Goal: Information Seeking & Learning: Check status

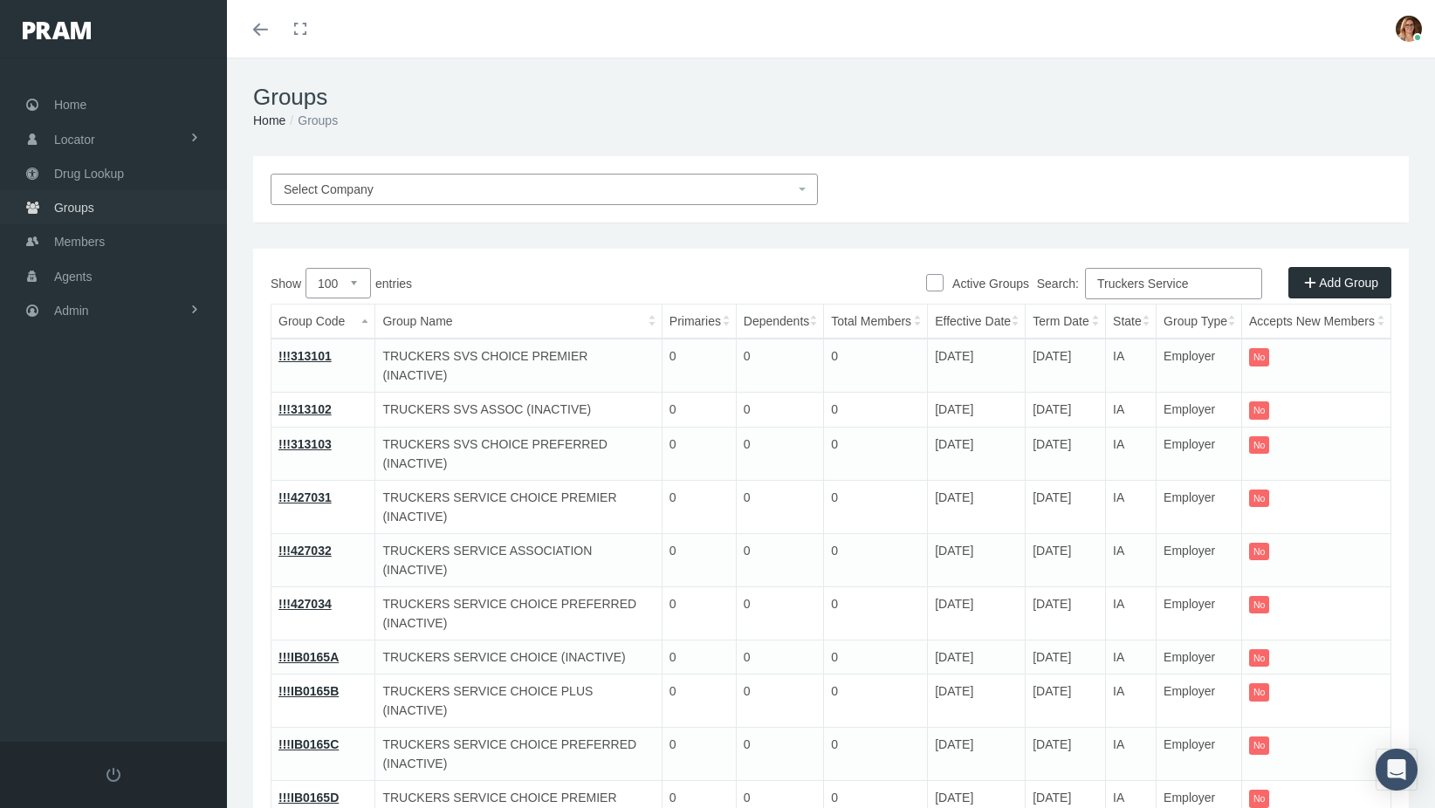
select select "100"
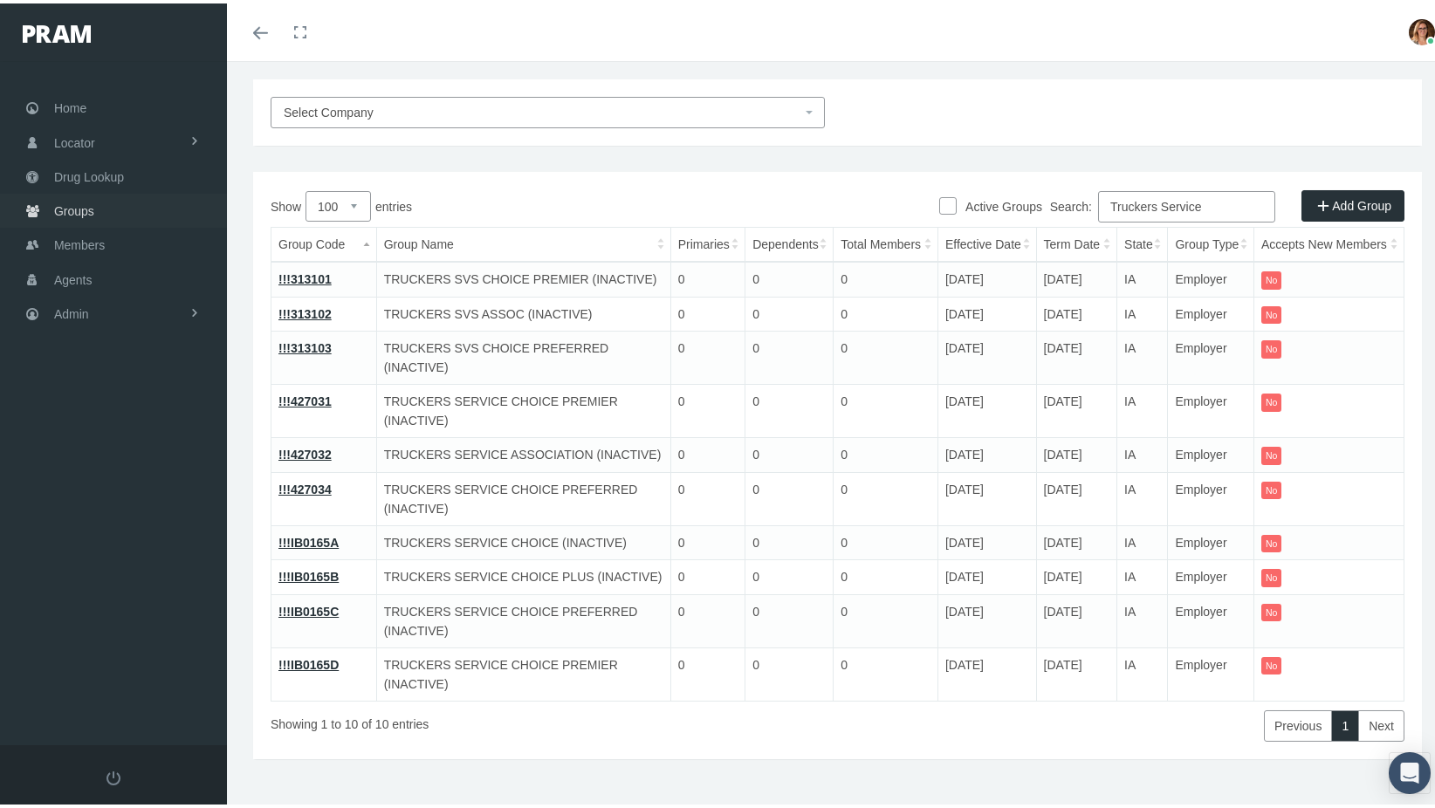
click at [59, 207] on span "Groups" at bounding box center [74, 207] width 40 height 33
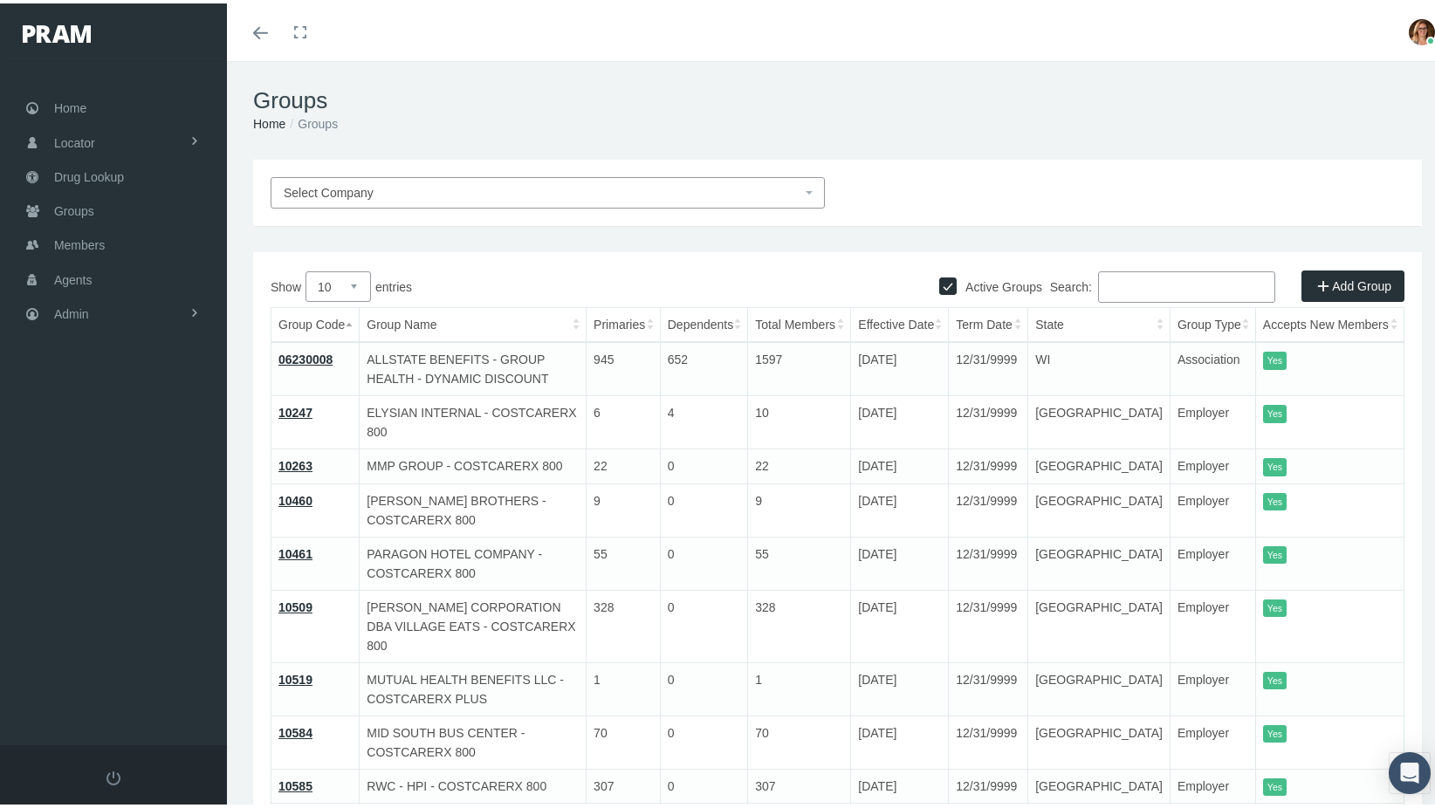
click at [1156, 276] on input "Search:" at bounding box center [1186, 283] width 177 height 31
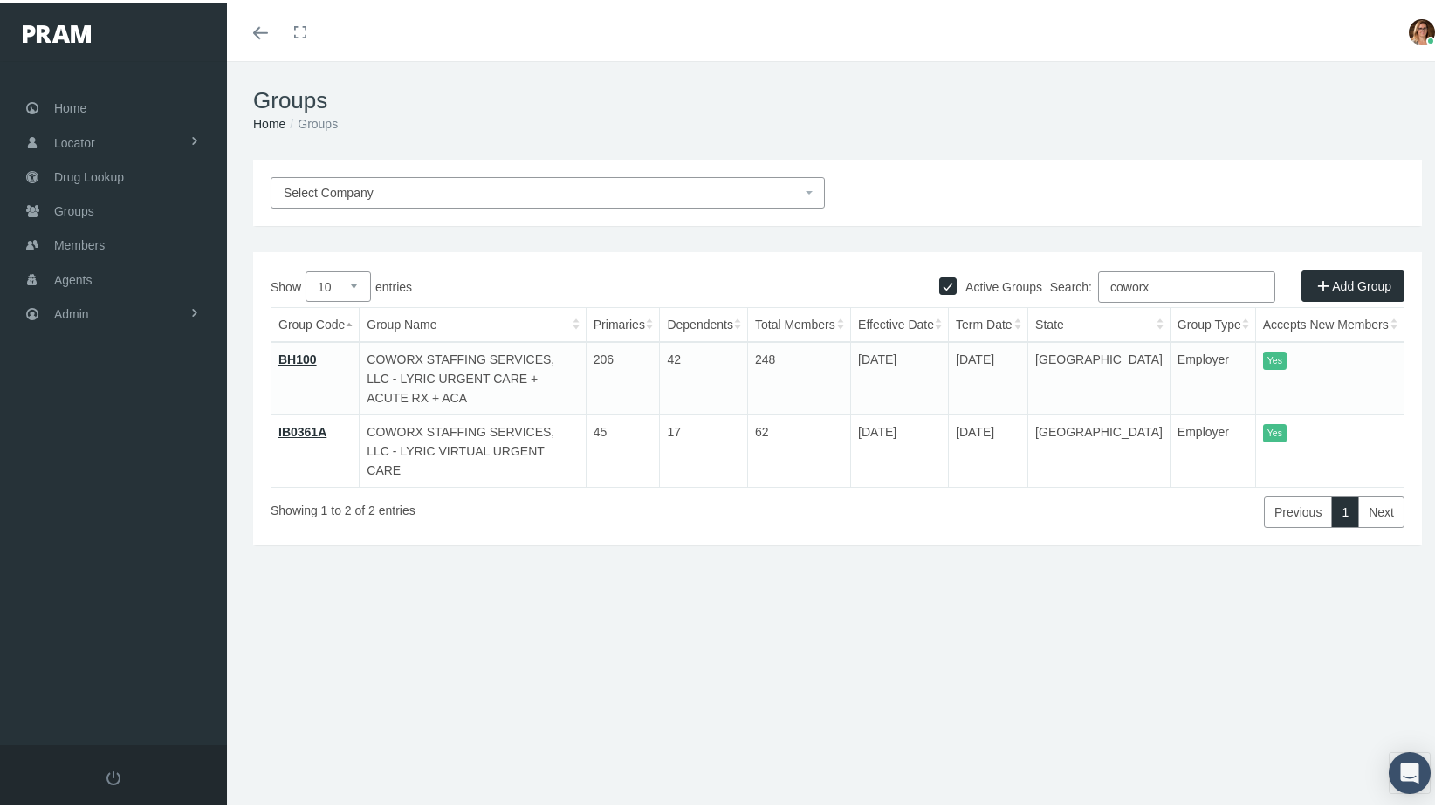
type input "coworx"
click at [306, 360] on link "BH100" at bounding box center [297, 356] width 38 height 14
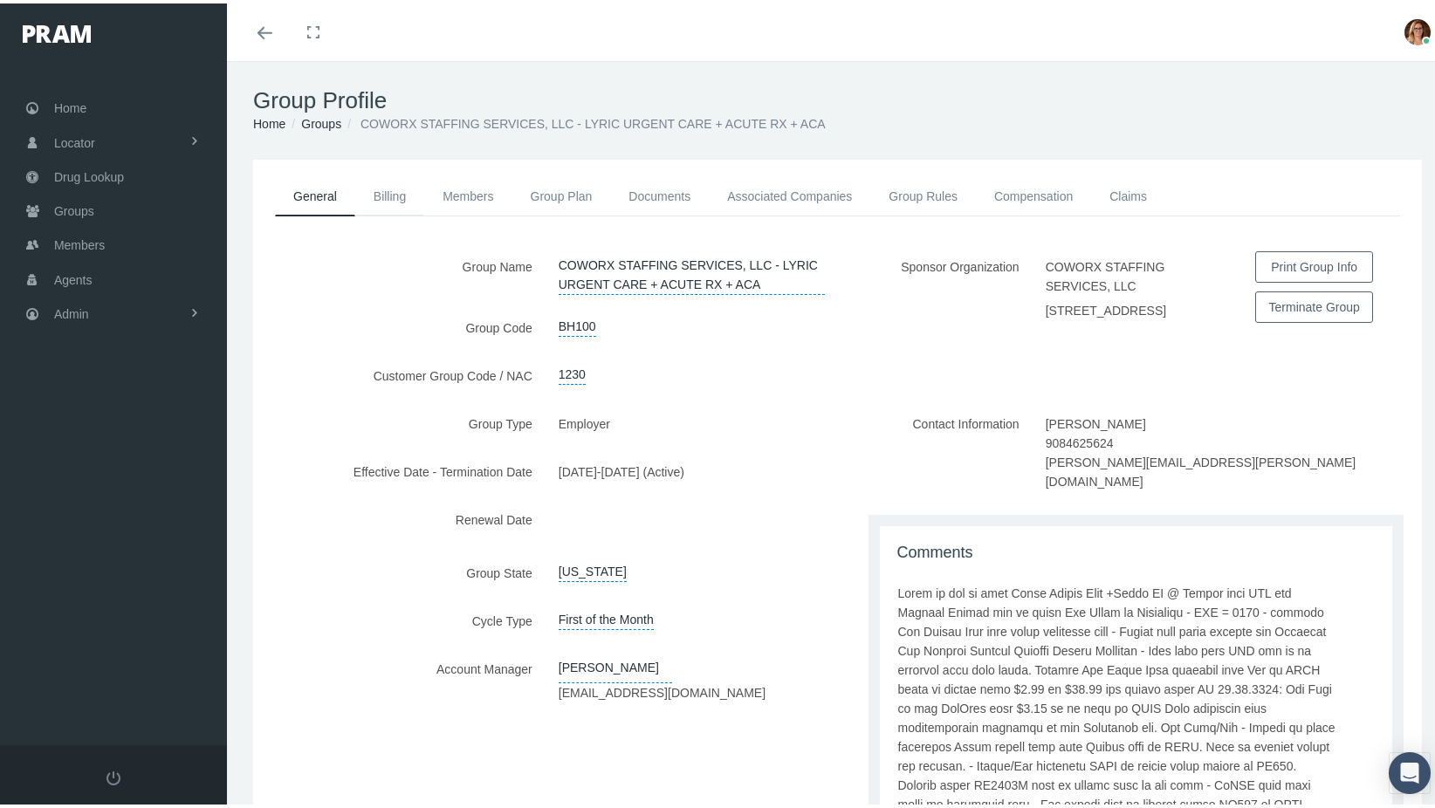
click at [395, 181] on link "Billing" at bounding box center [389, 193] width 69 height 38
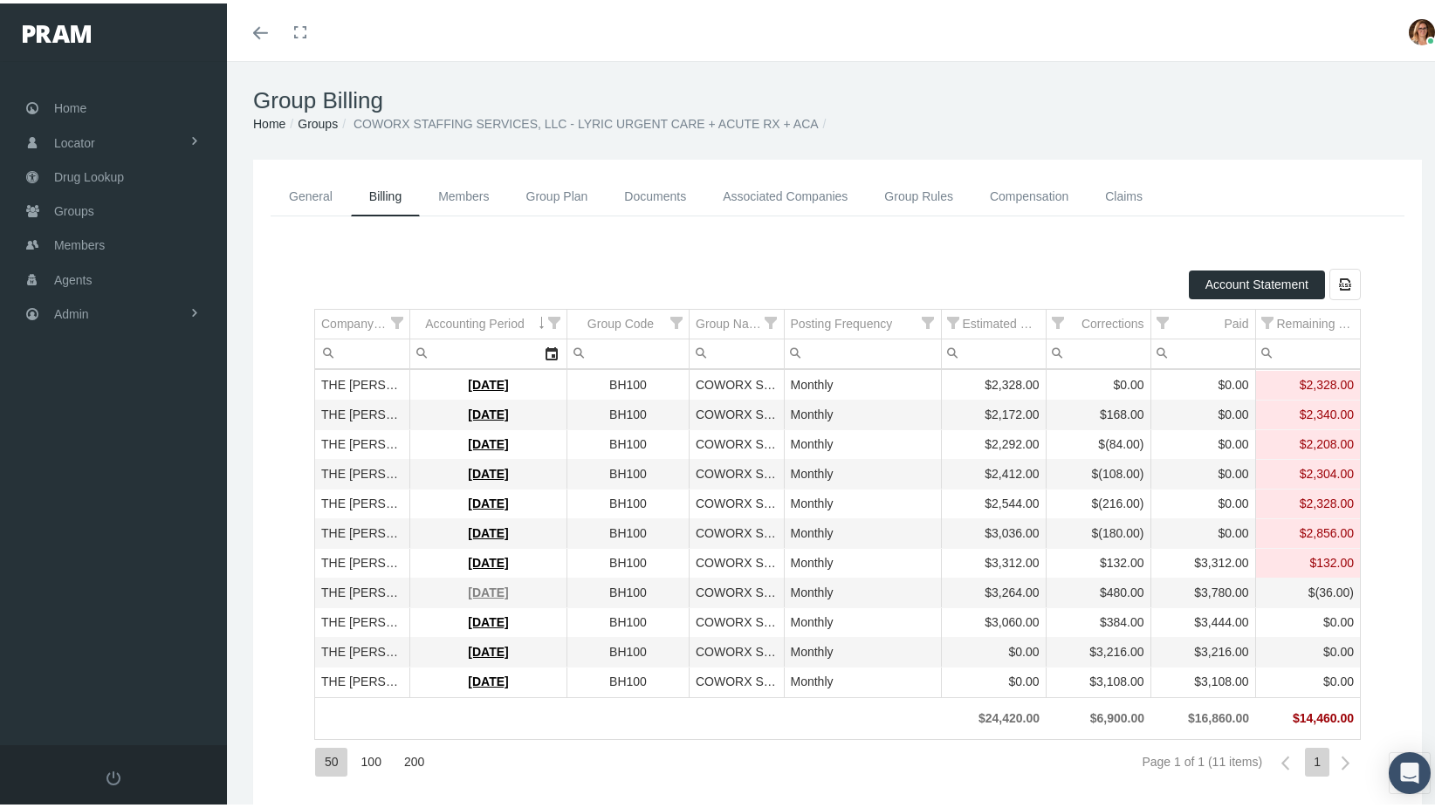
click at [472, 589] on link "March 2025" at bounding box center [488, 589] width 40 height 14
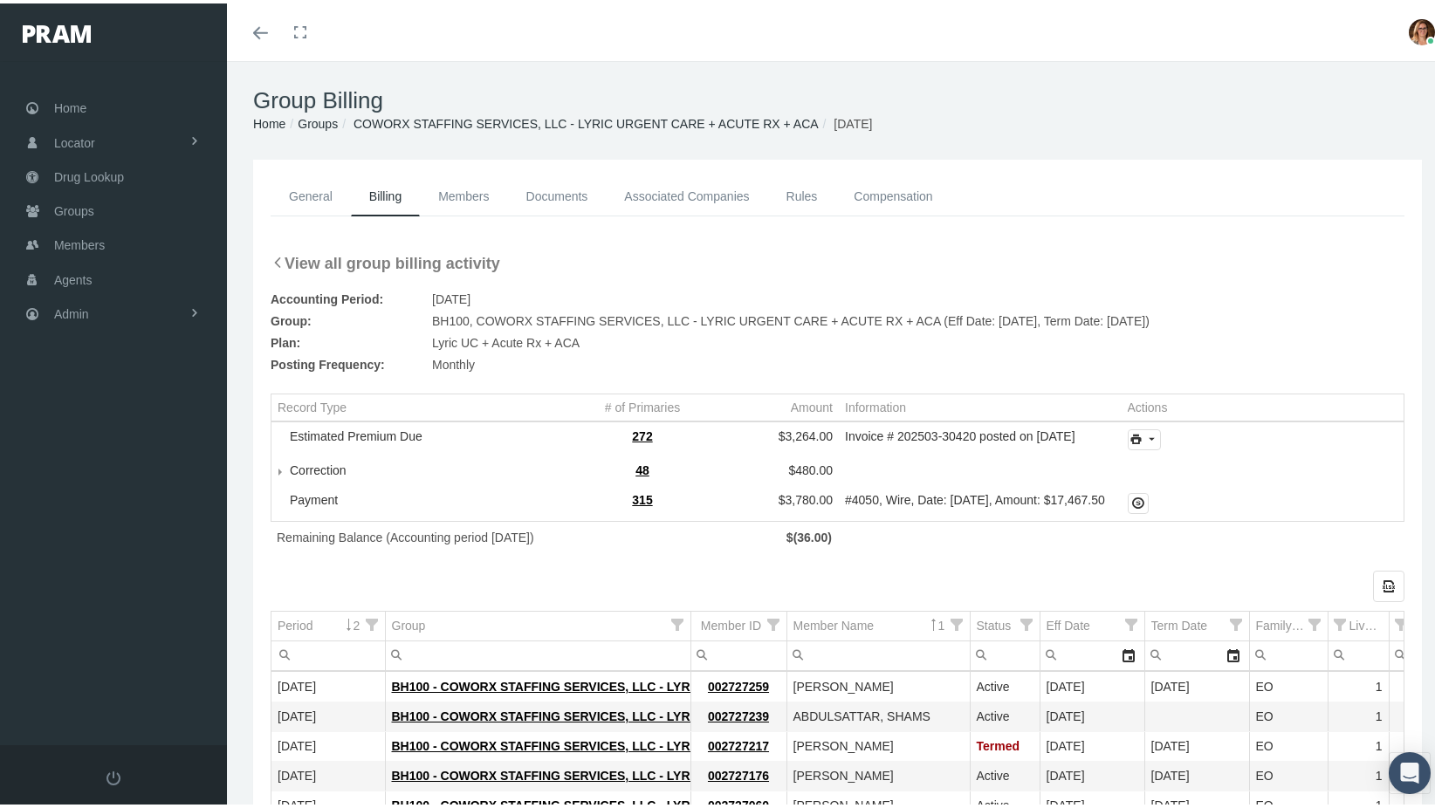
click at [277, 257] on icon at bounding box center [278, 259] width 14 height 14
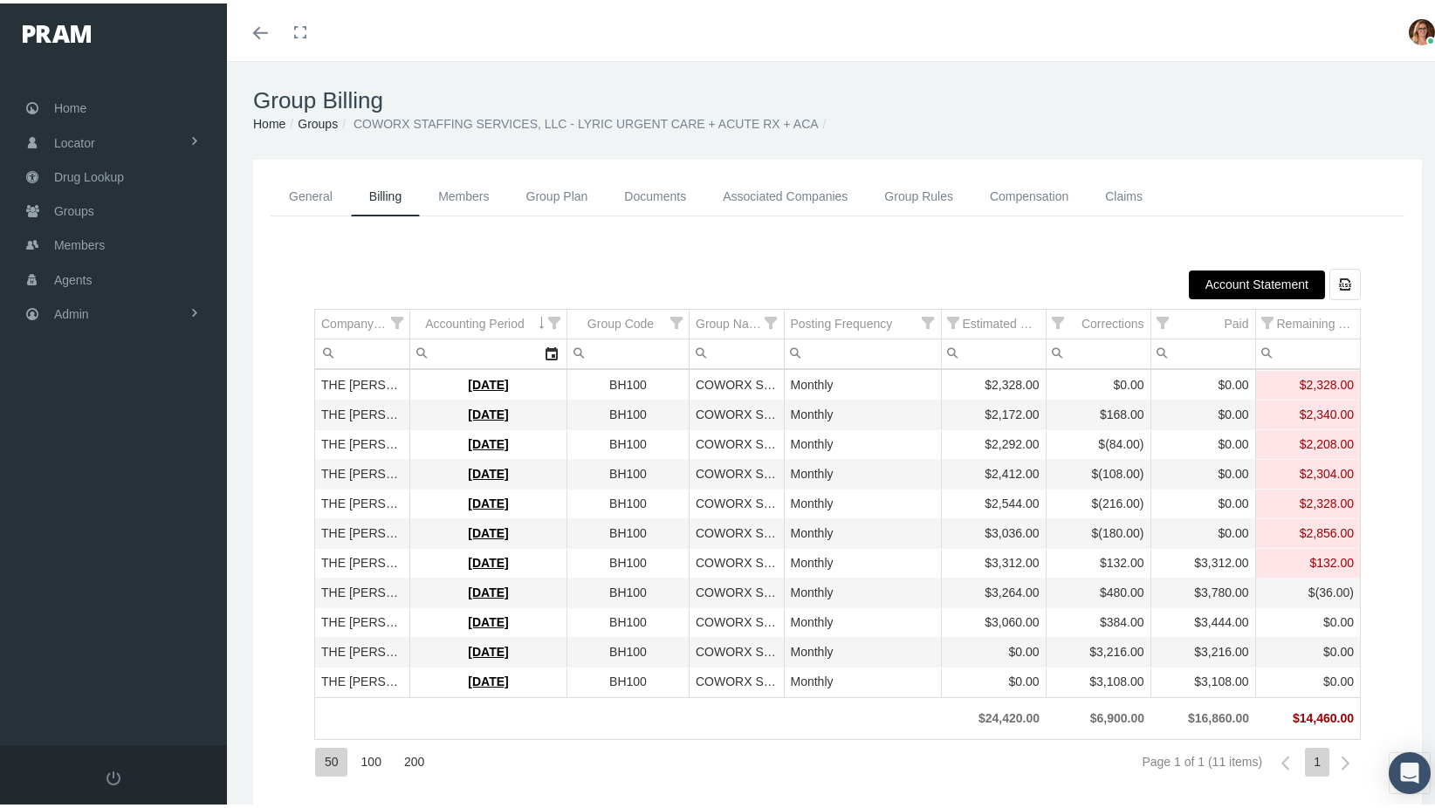
click at [1253, 291] on div "Account Statement" at bounding box center [1257, 281] width 134 height 27
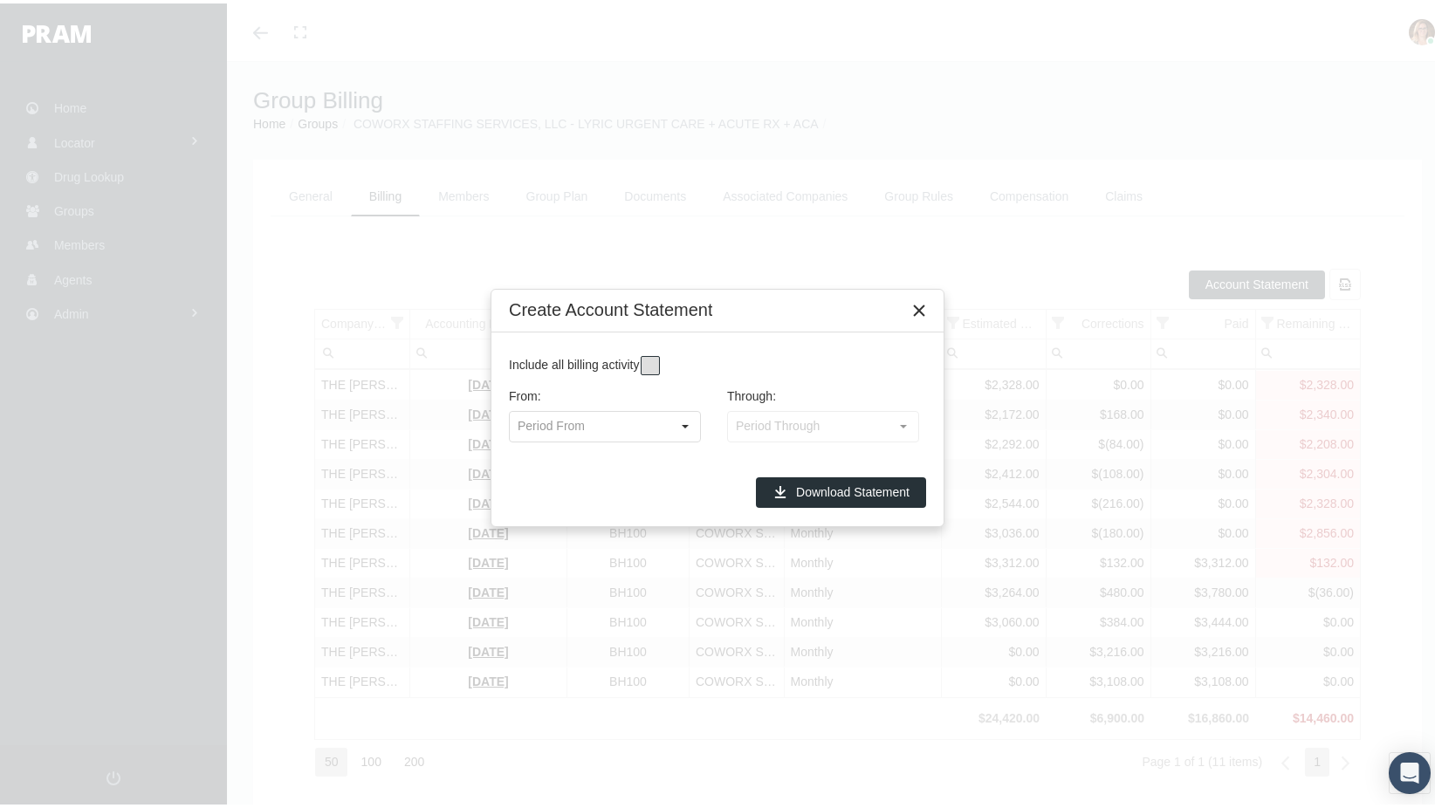
click at [649, 360] on span at bounding box center [650, 362] width 19 height 19
click at [836, 485] on span "Download Statement" at bounding box center [852, 489] width 113 height 14
click at [921, 309] on icon "Close" at bounding box center [919, 307] width 16 height 16
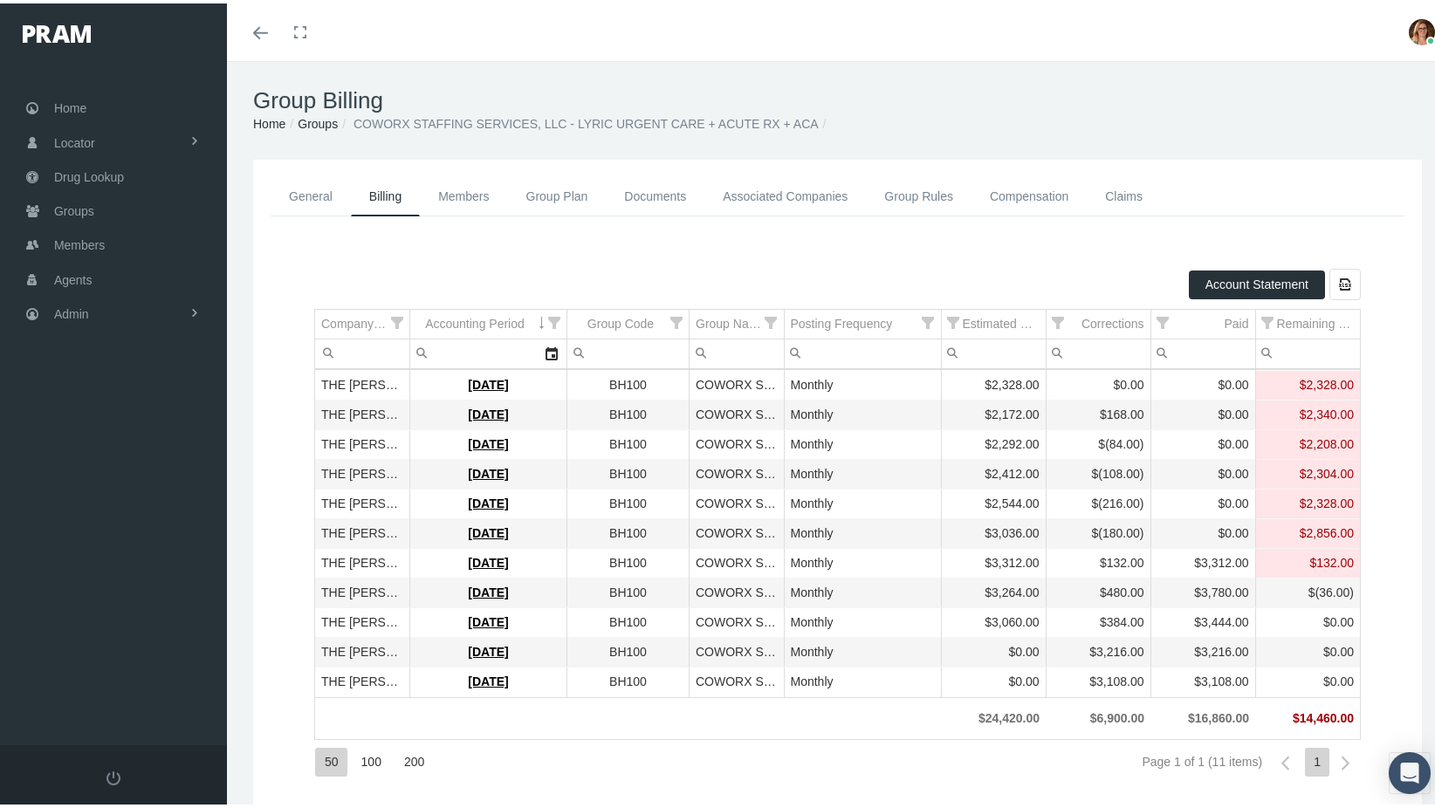
click at [312, 121] on link "Groups" at bounding box center [318, 120] width 40 height 14
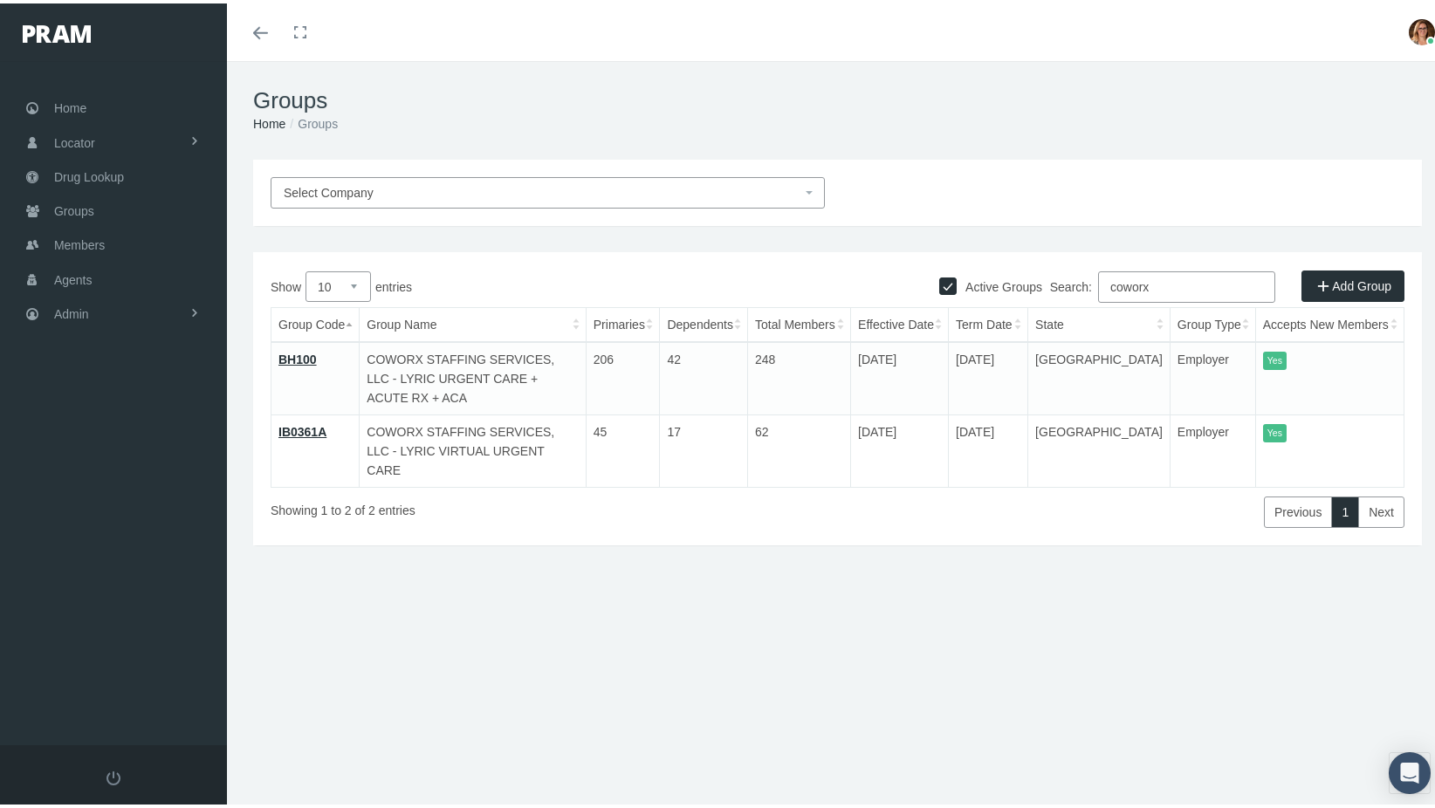
click at [300, 422] on link "IB0361A" at bounding box center [302, 429] width 48 height 14
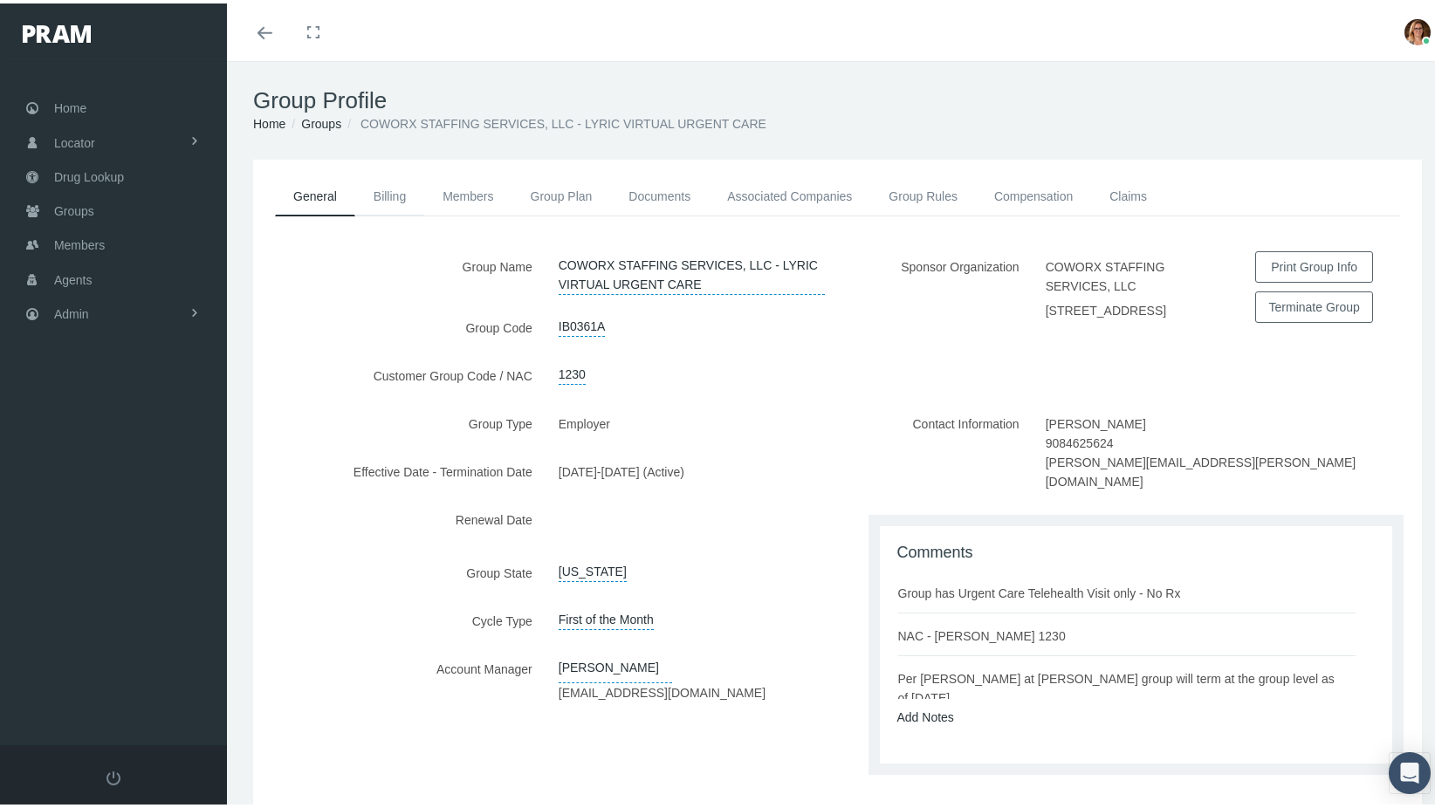
click at [393, 194] on link "Billing" at bounding box center [389, 193] width 69 height 38
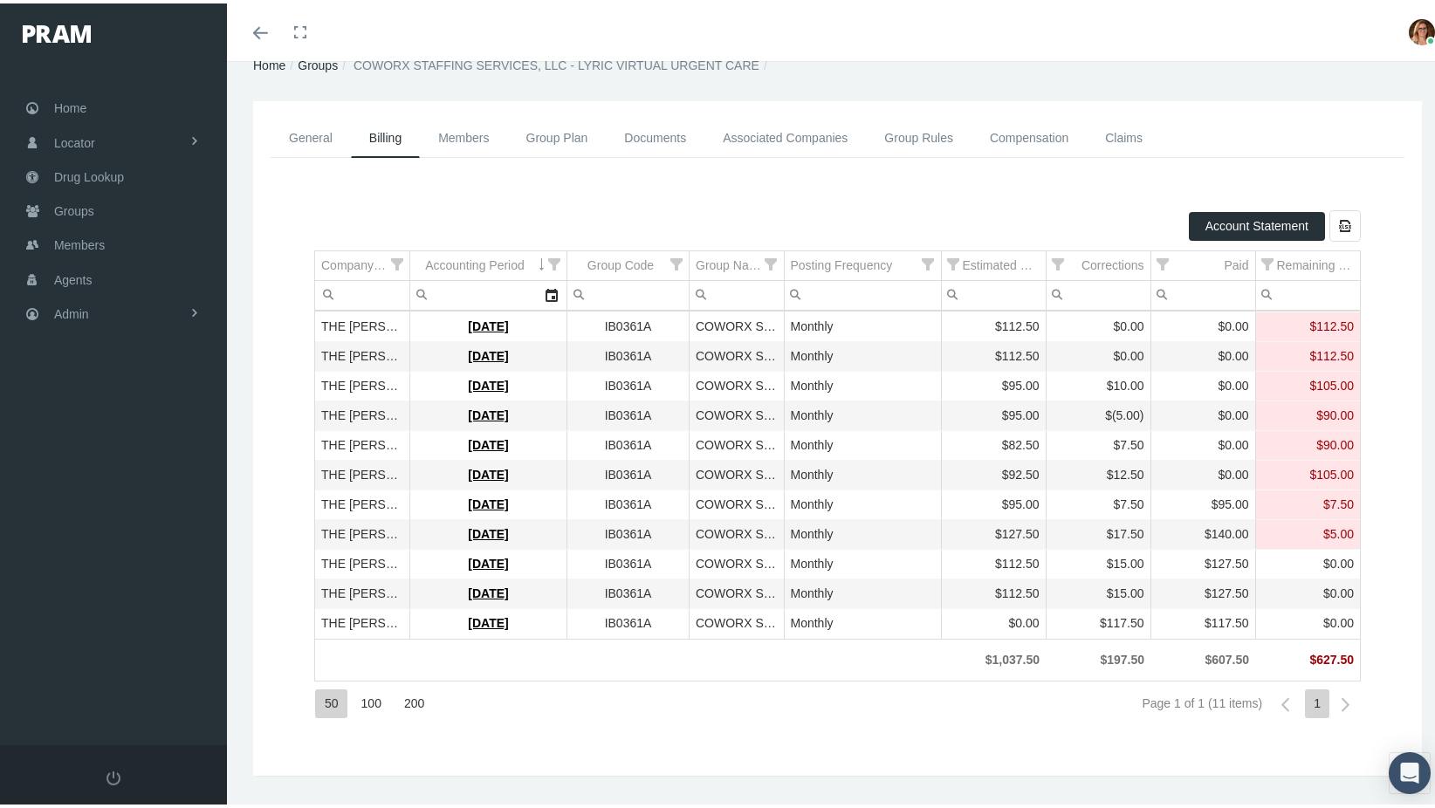
scroll to position [87, 0]
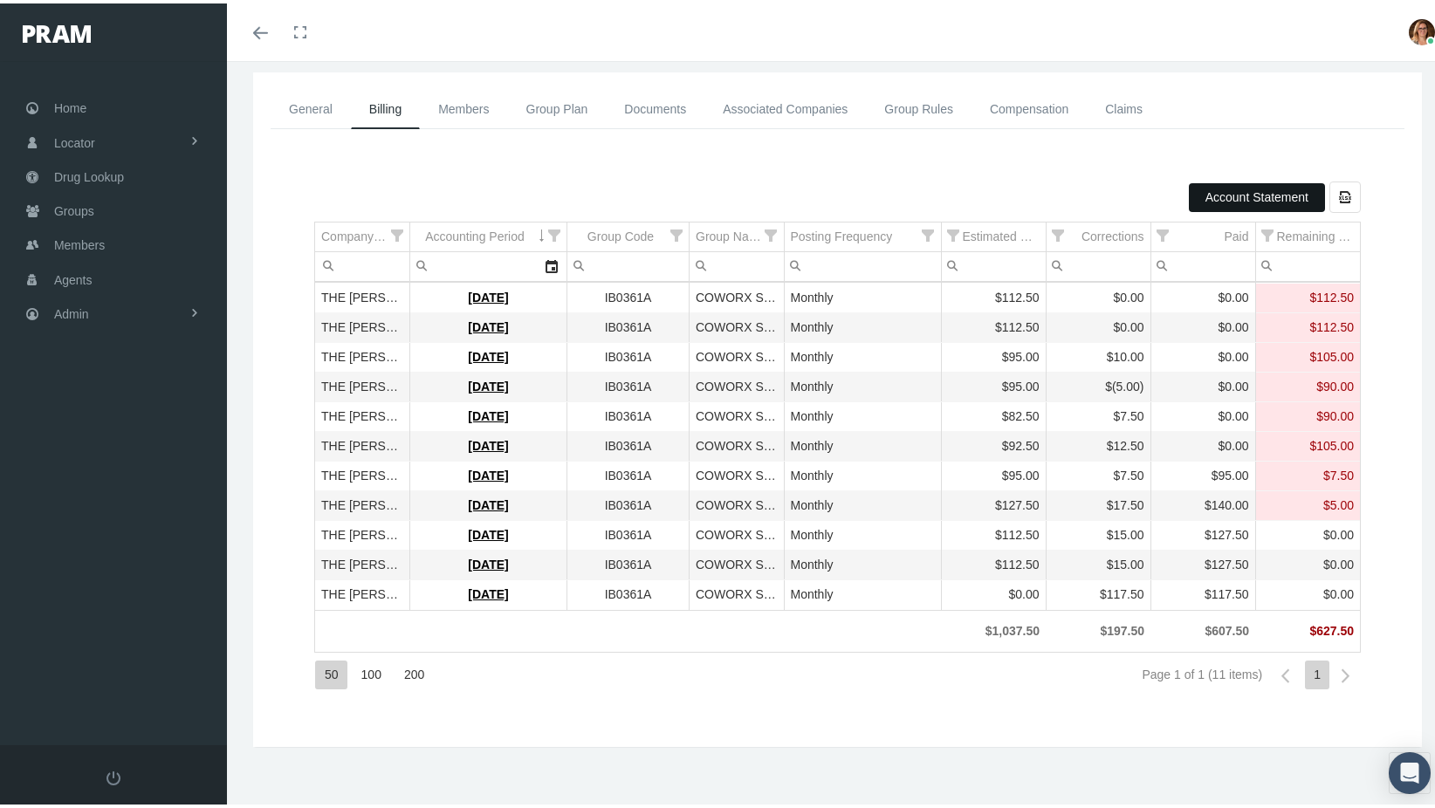
click at [1261, 191] on span "Account Statement" at bounding box center [1256, 194] width 103 height 14
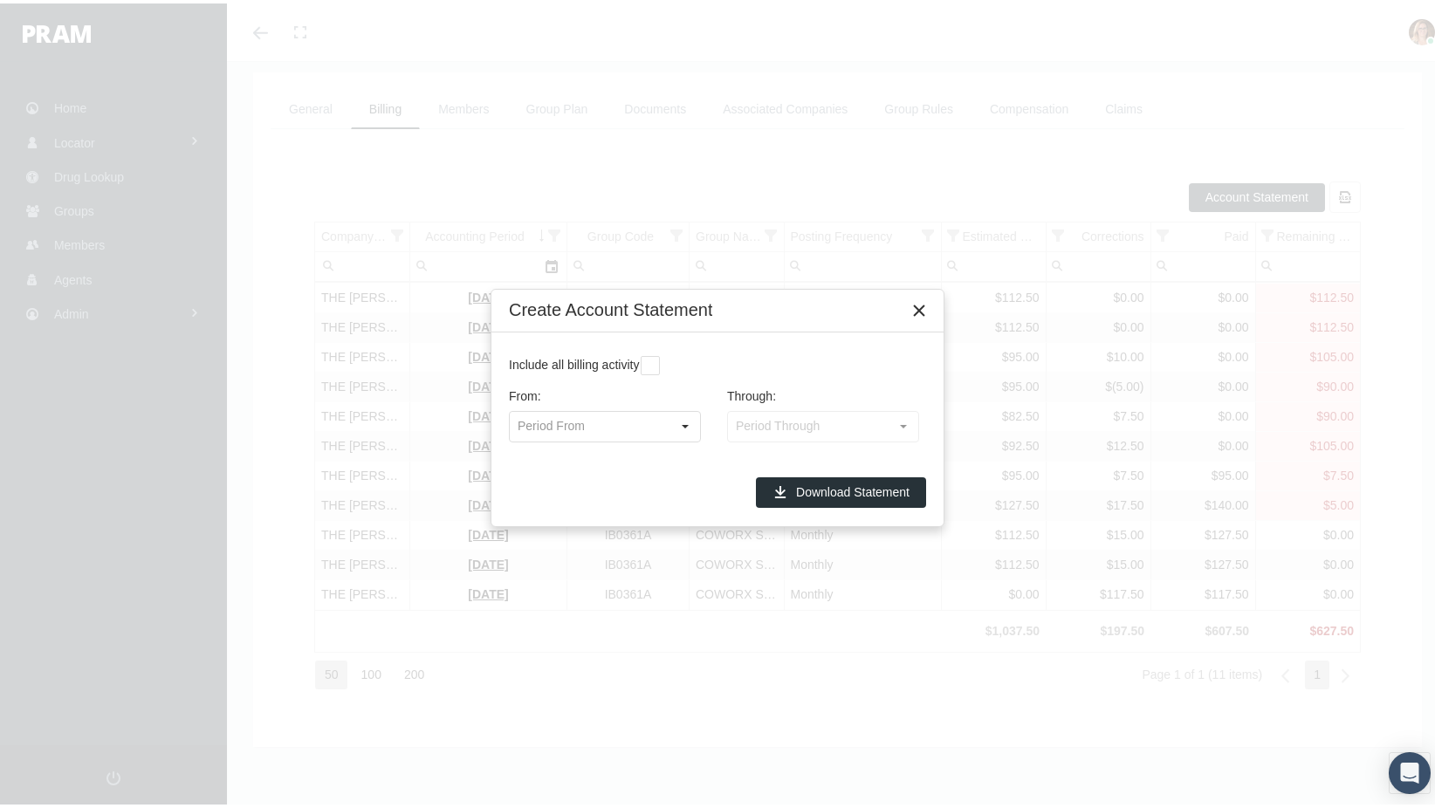
click at [639, 361] on label "Include all billing activity" at bounding box center [575, 361] width 132 height 17
click at [660, 364] on div at bounding box center [780, 360] width 278 height 29
click at [824, 489] on span "Download Statement" at bounding box center [852, 489] width 113 height 14
click at [919, 307] on icon "Close" at bounding box center [919, 307] width 16 height 16
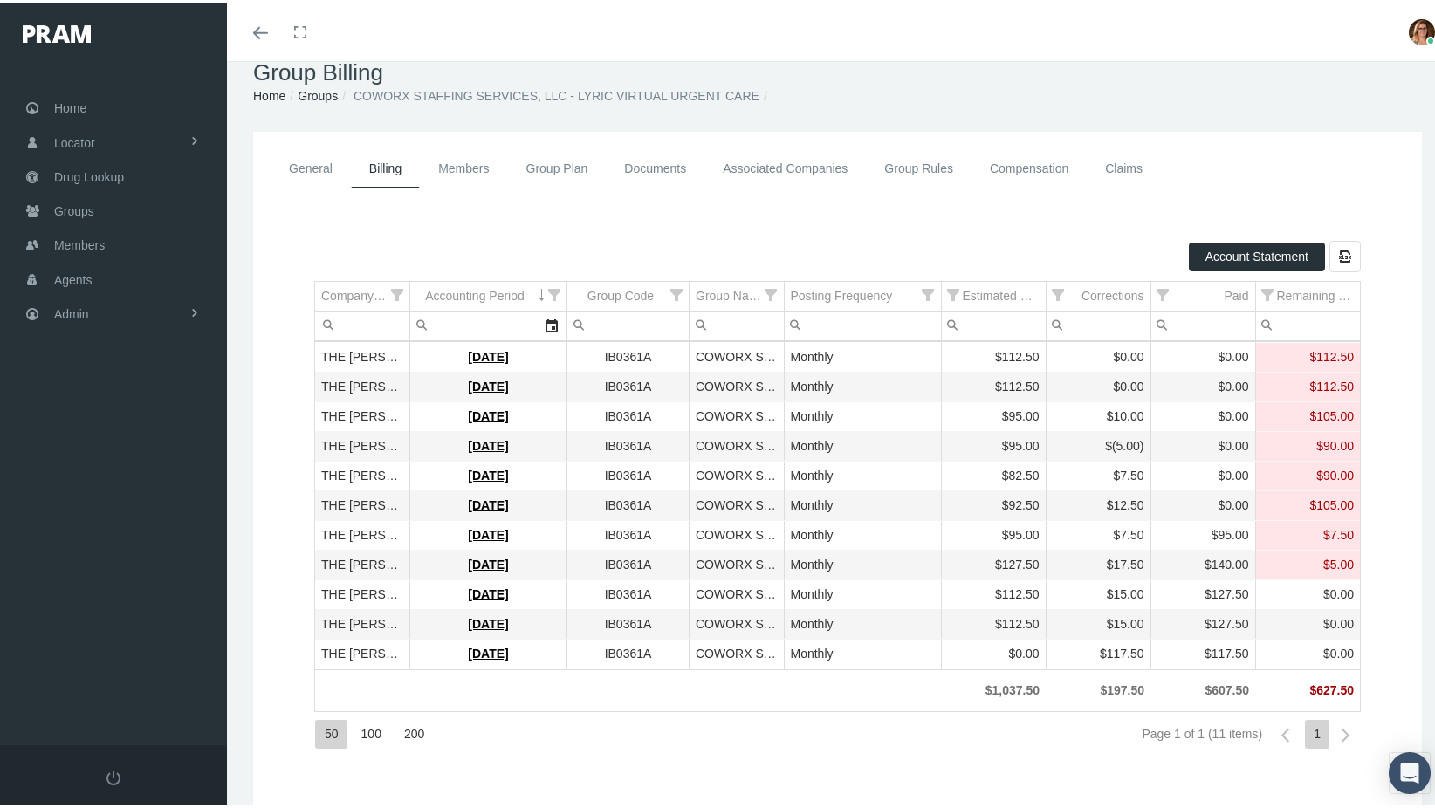
scroll to position [0, 0]
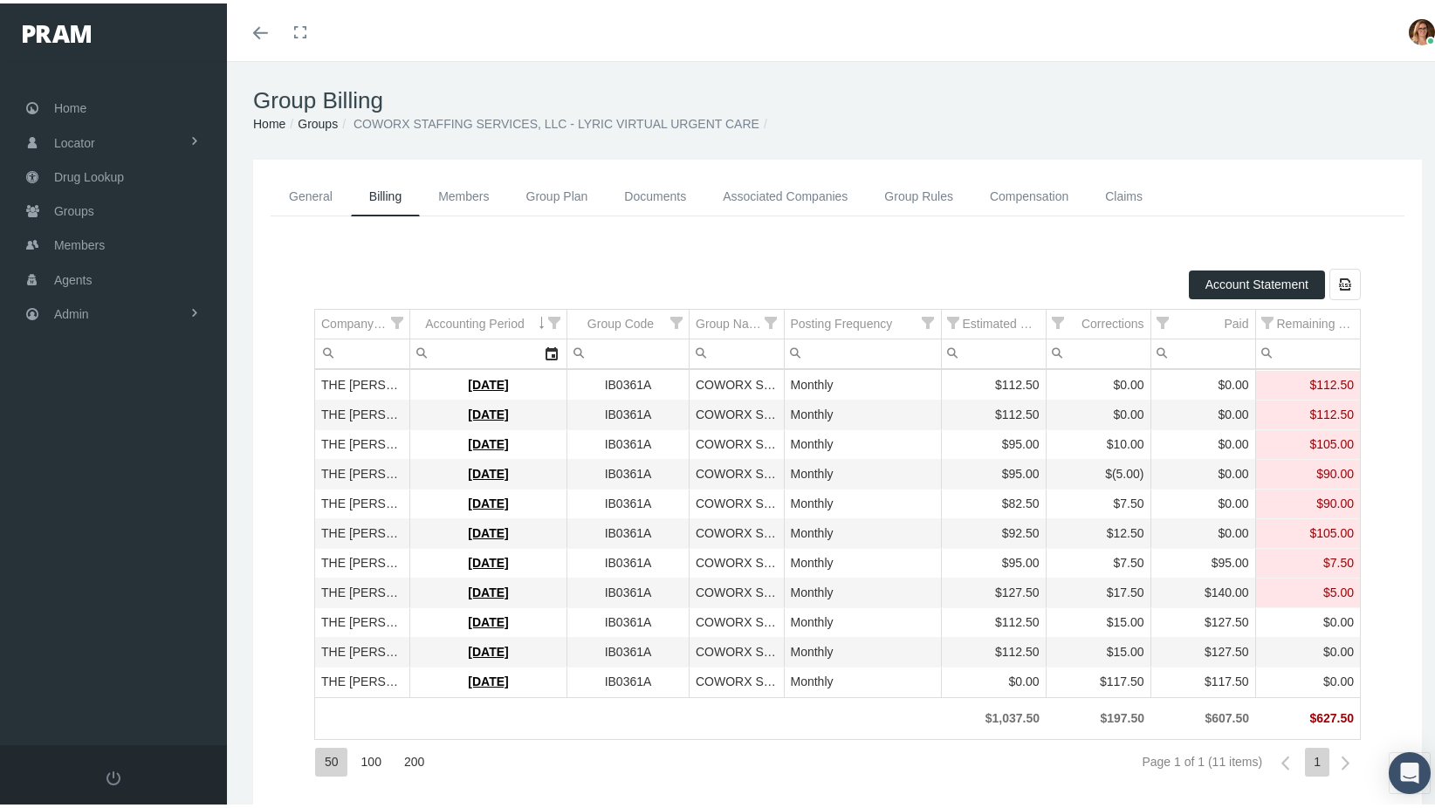
click at [307, 198] on link "General" at bounding box center [311, 193] width 80 height 39
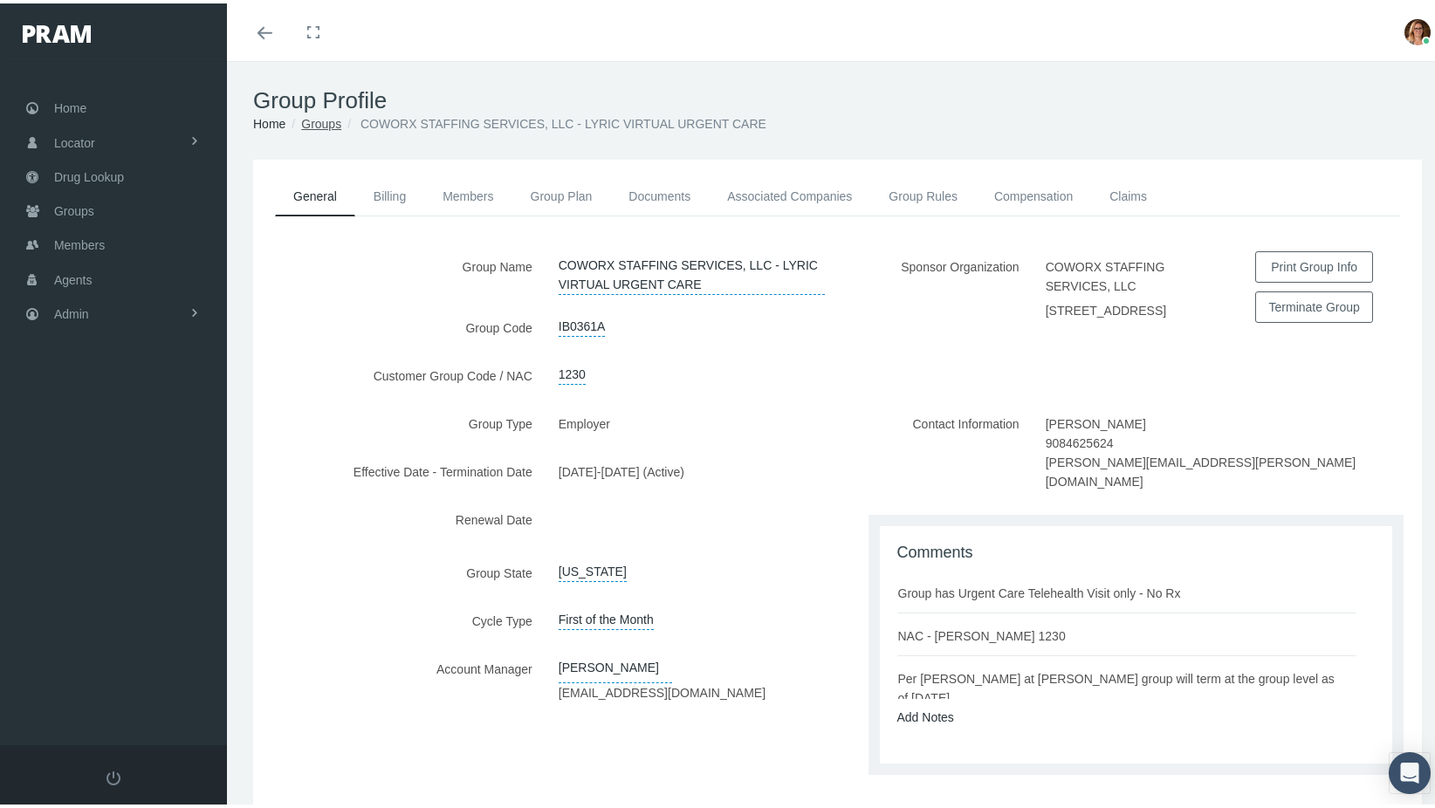
click at [321, 127] on link "Groups" at bounding box center [321, 120] width 40 height 14
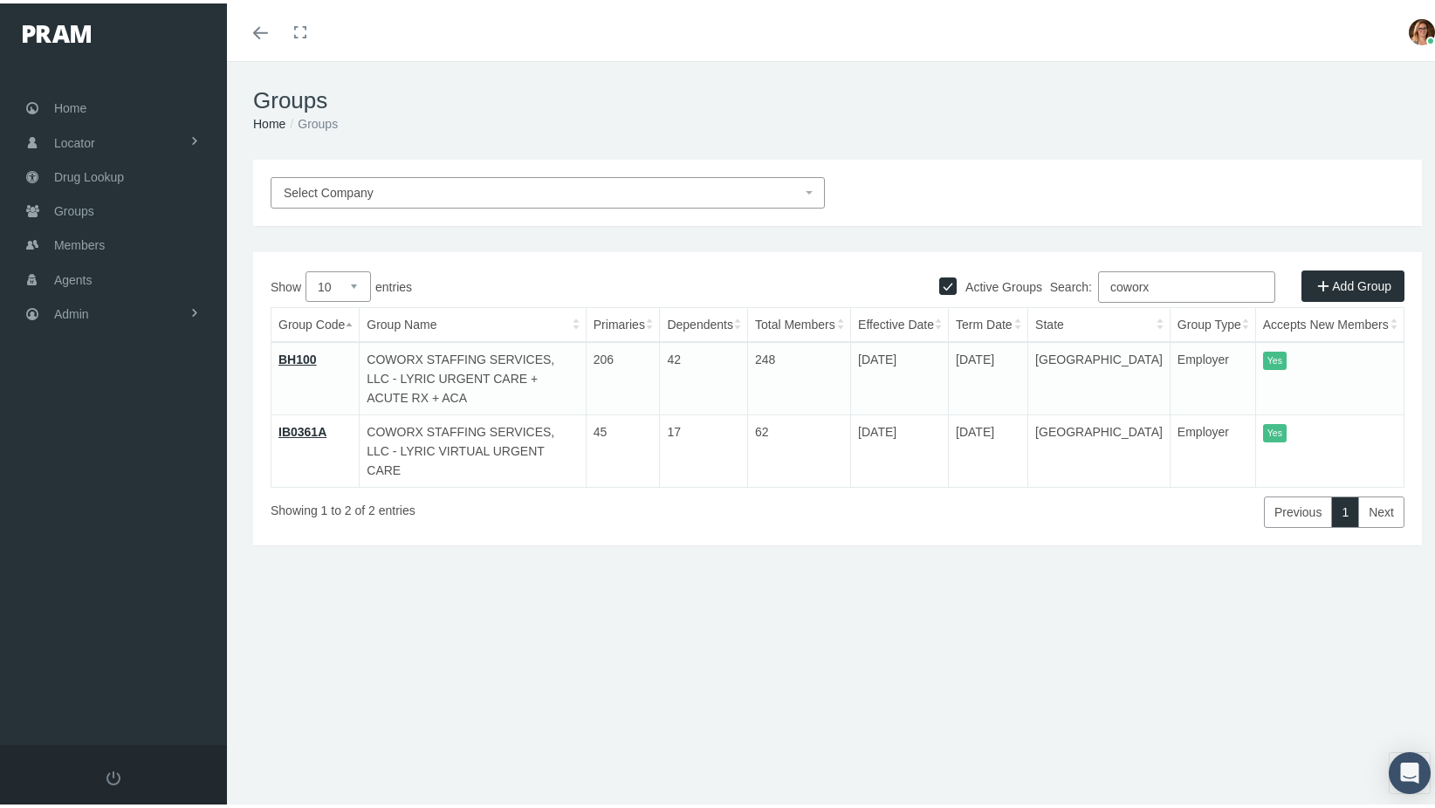
click at [298, 352] on link "BH100" at bounding box center [297, 356] width 38 height 14
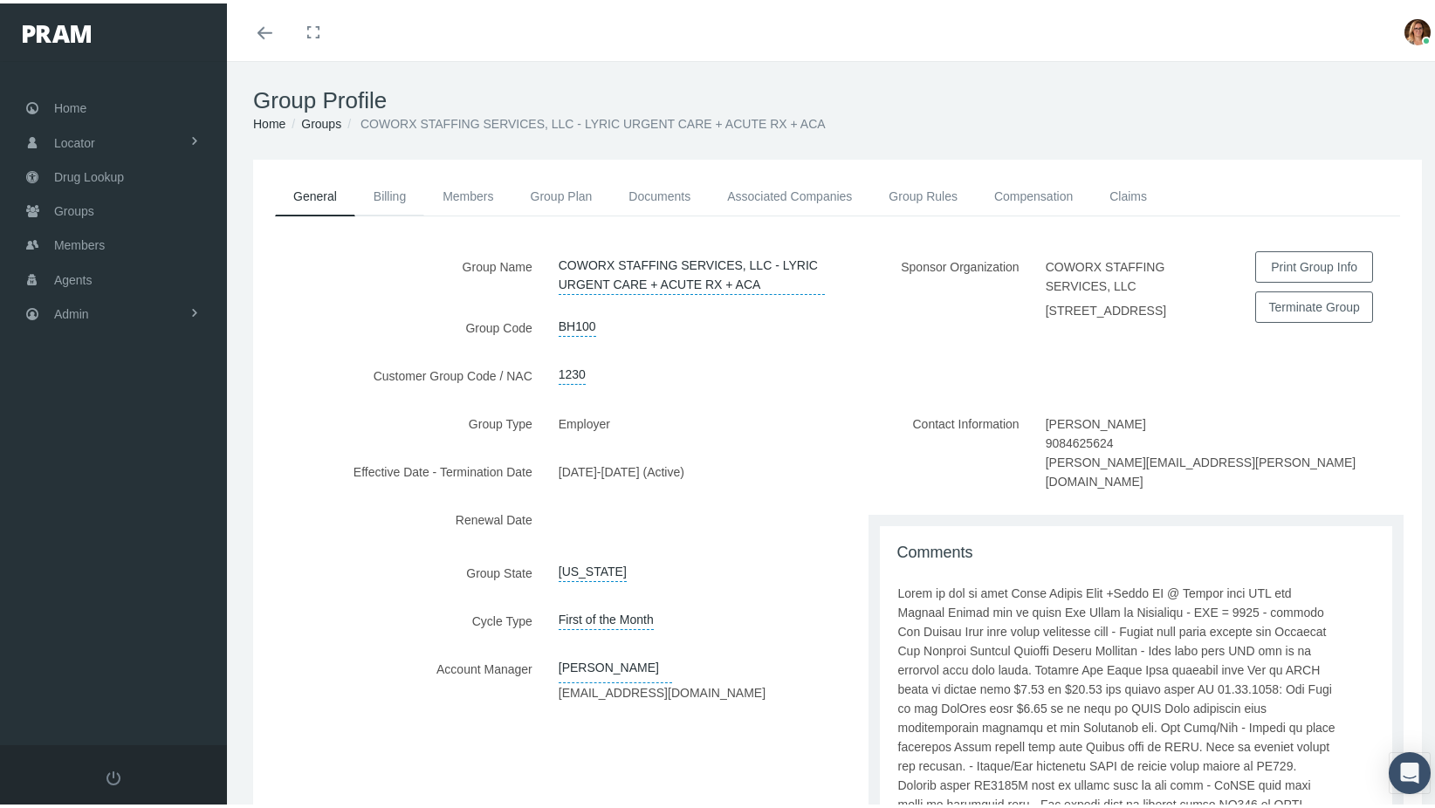
click at [392, 194] on link "Billing" at bounding box center [389, 193] width 69 height 38
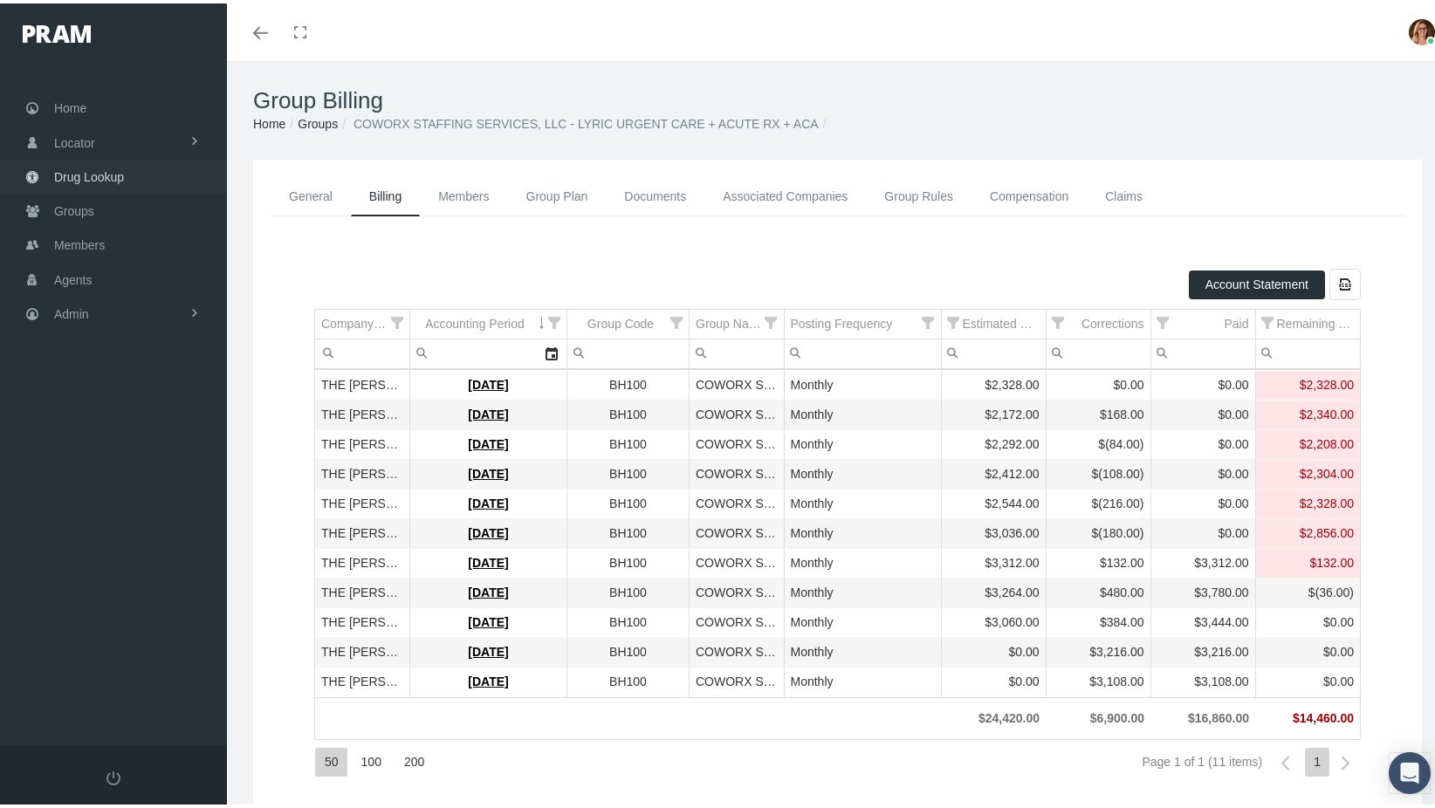
click at [106, 158] on span "Drug Lookup" at bounding box center [89, 173] width 70 height 33
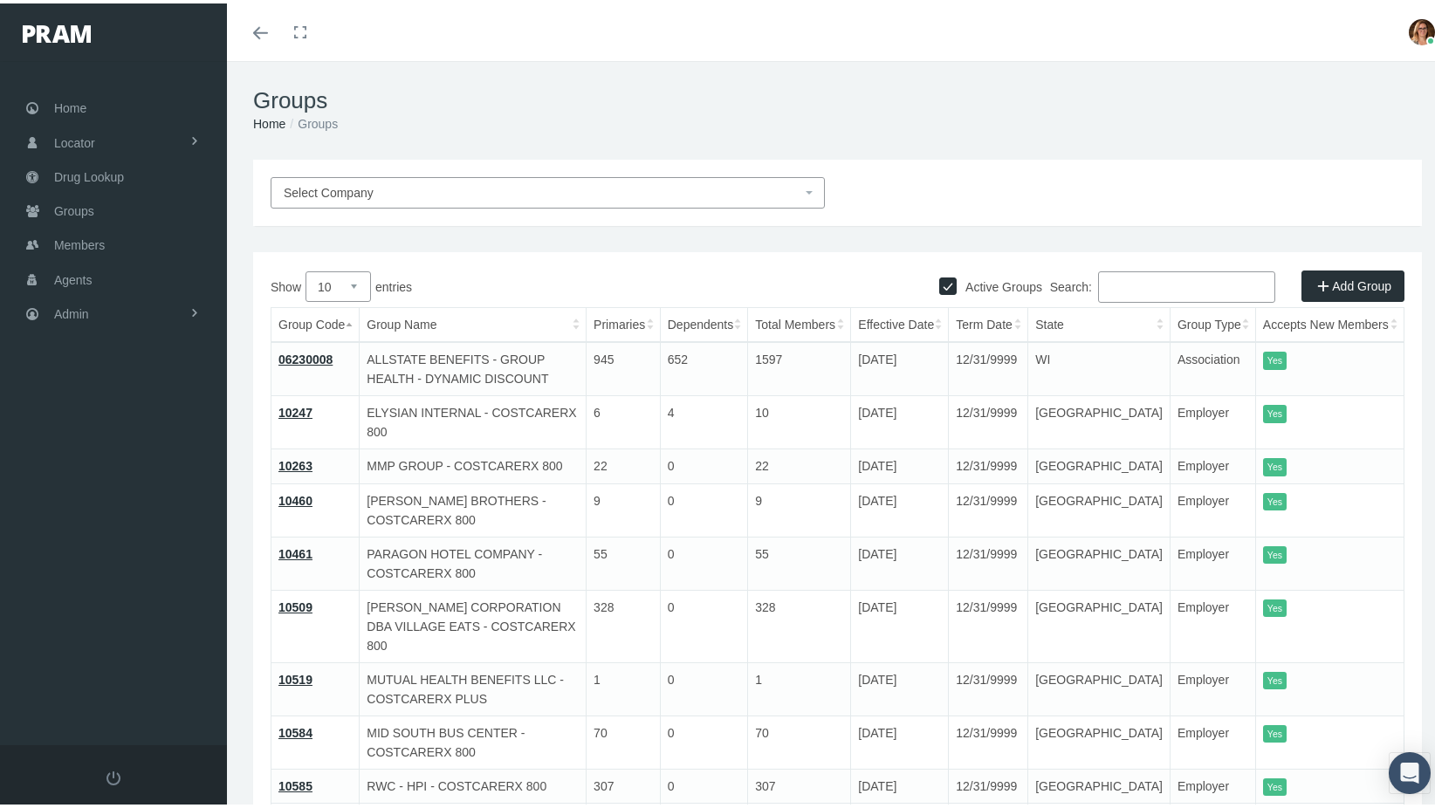
click at [1175, 277] on input "Search:" at bounding box center [1186, 283] width 177 height 31
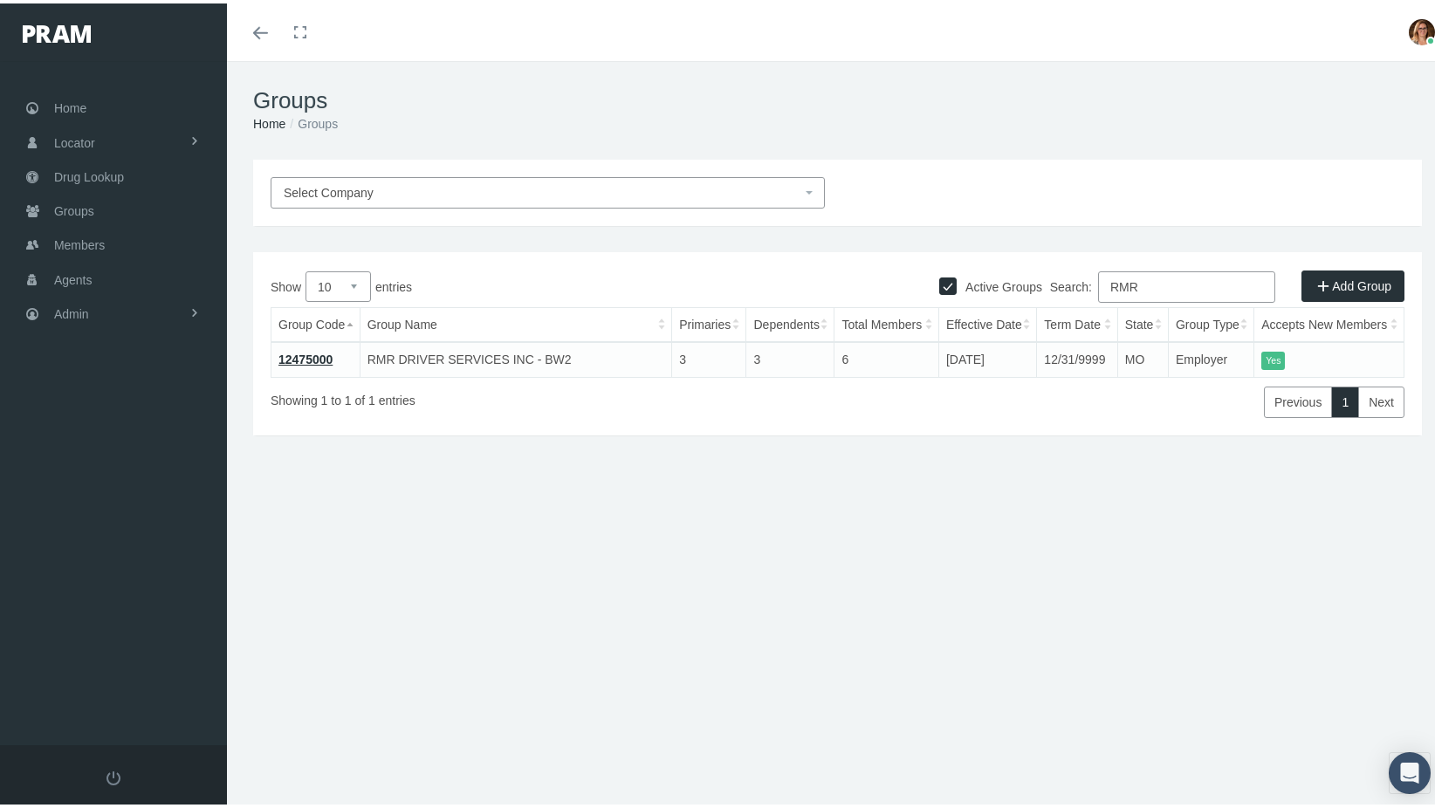
type input "RMR"
click at [939, 281] on input "Active Groups" at bounding box center [947, 280] width 17 height 17
checkbox input "false"
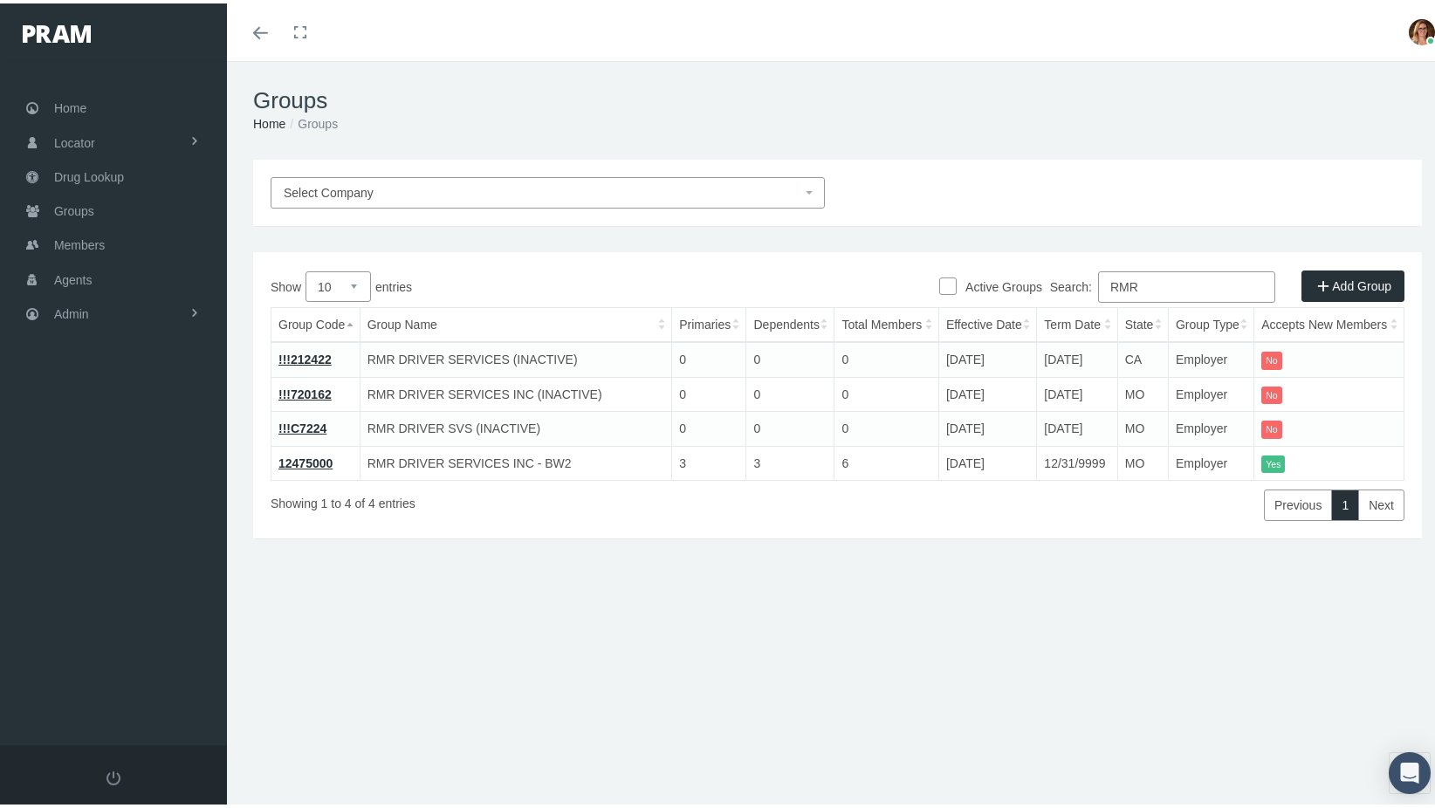
click at [314, 456] on link "12475000" at bounding box center [305, 460] width 54 height 14
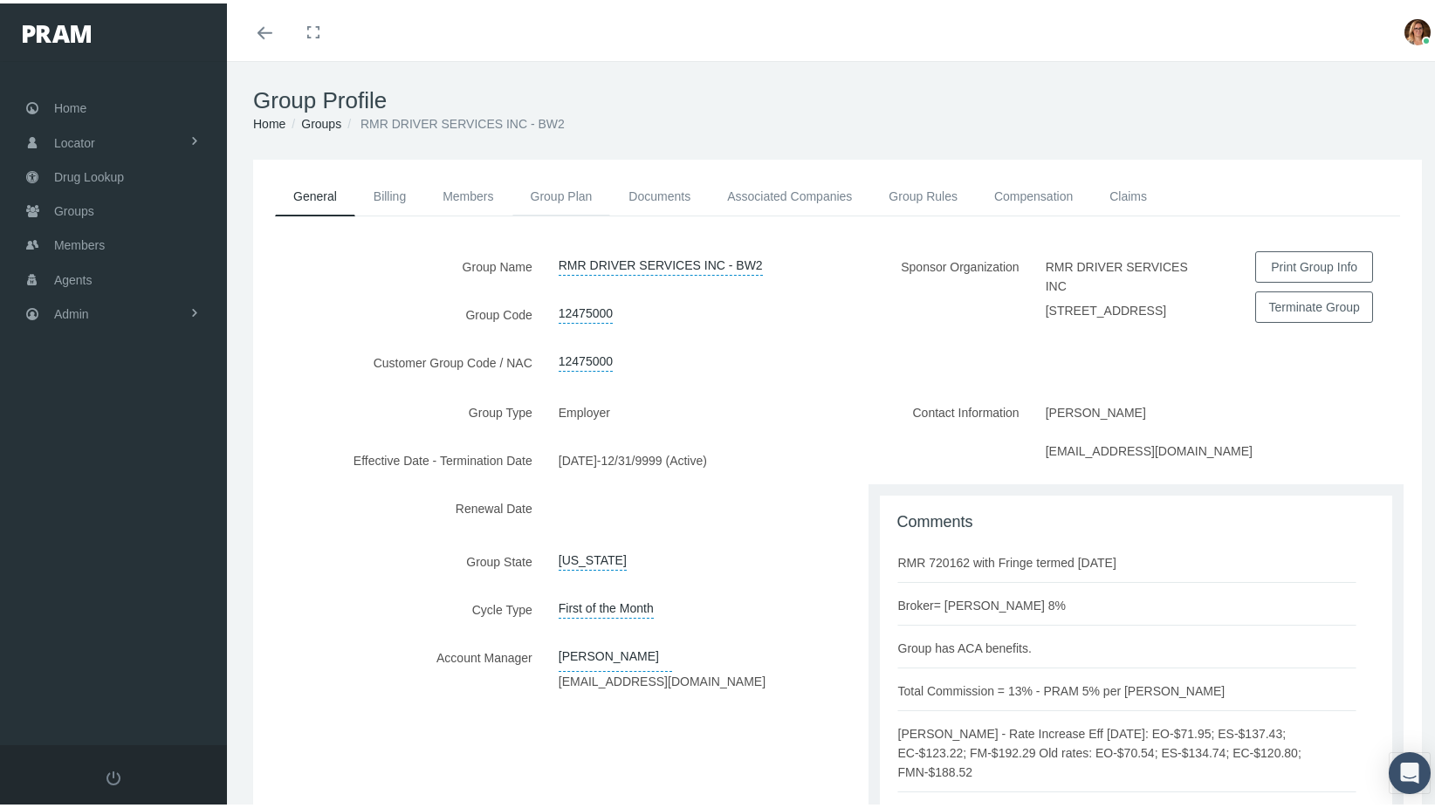
click at [540, 191] on link "Group Plan" at bounding box center [561, 193] width 99 height 38
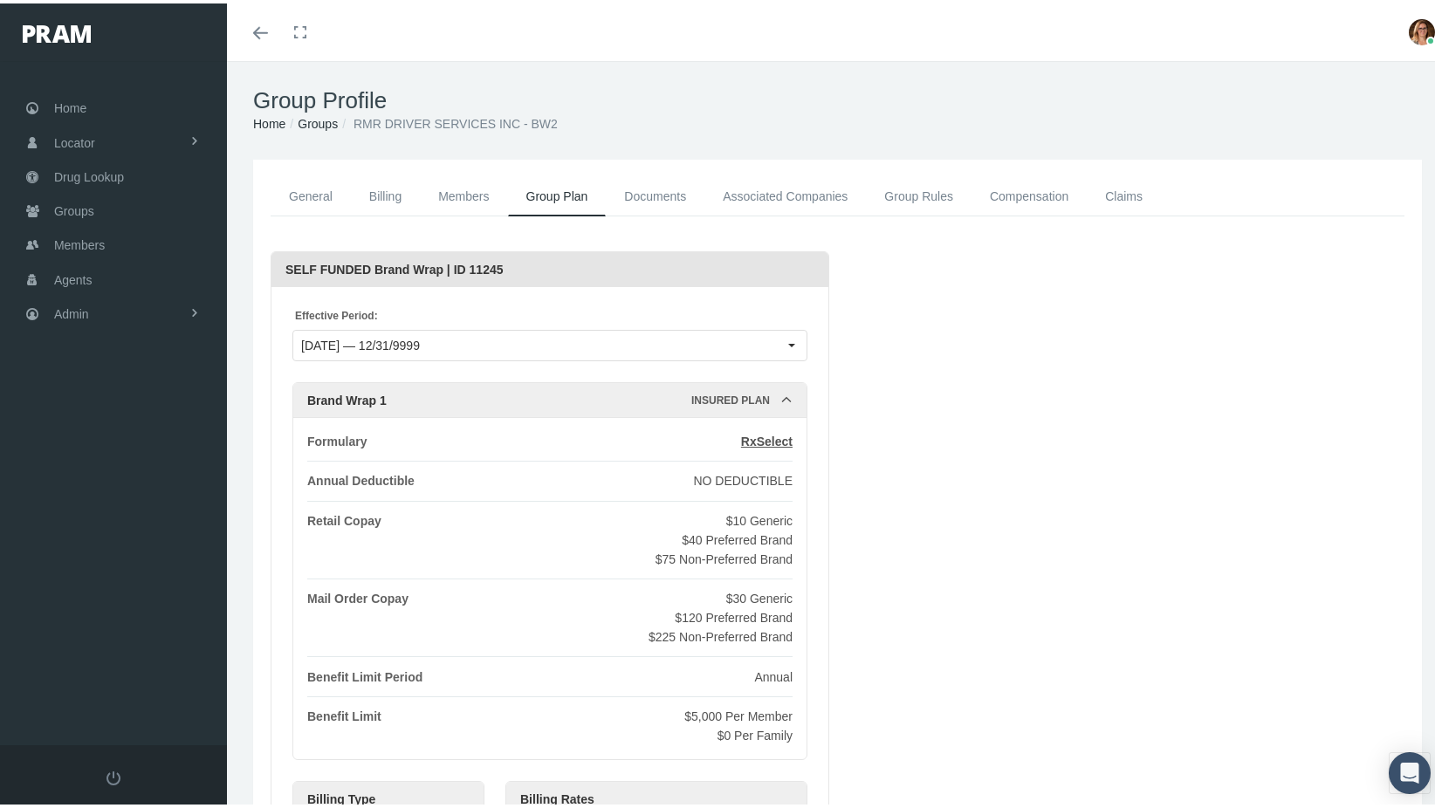
click at [326, 118] on link "Groups" at bounding box center [318, 120] width 40 height 14
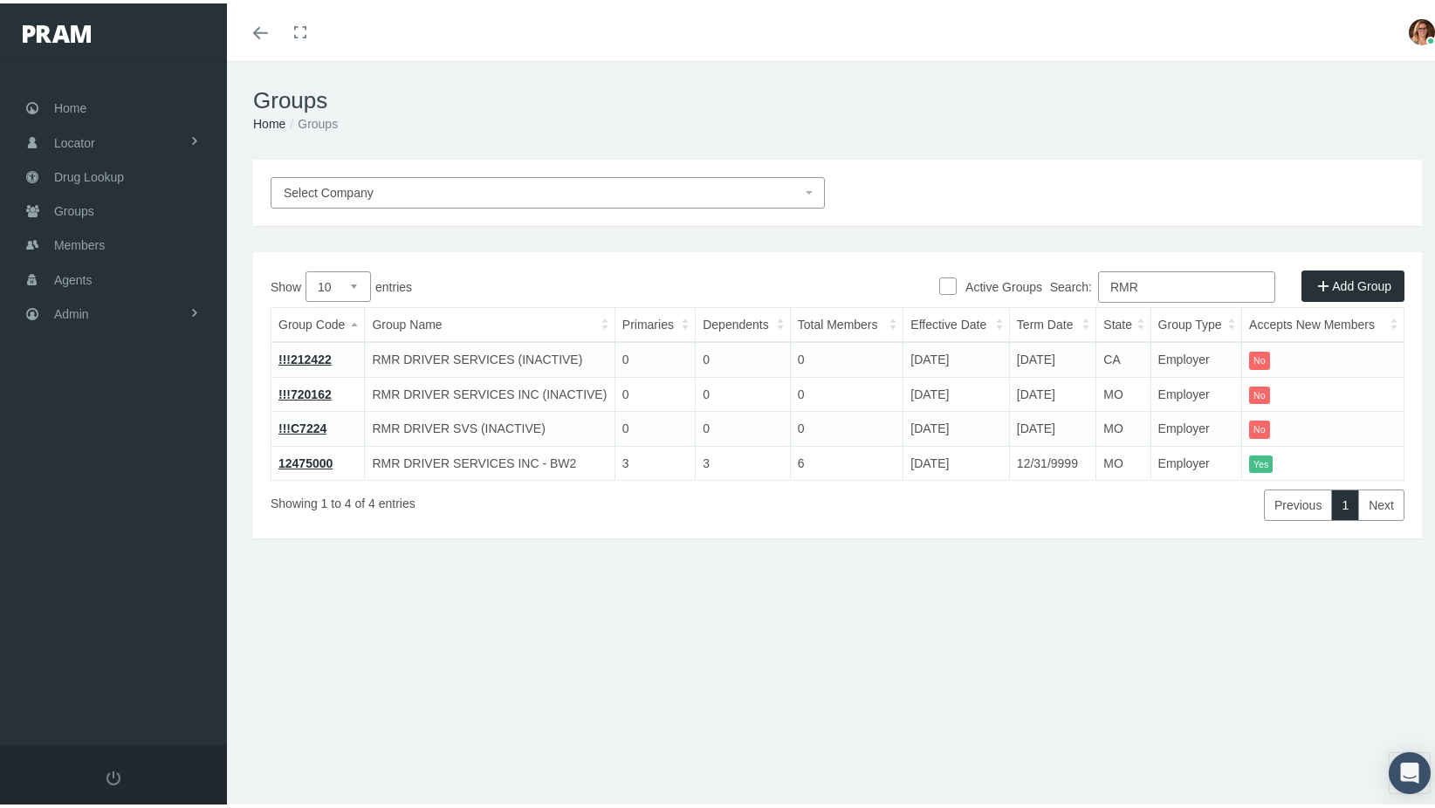
click at [304, 450] on td "12475000" at bounding box center [317, 459] width 93 height 35
click at [305, 458] on link "12475000" at bounding box center [305, 460] width 54 height 14
click at [939, 278] on input "Active Groups" at bounding box center [947, 280] width 17 height 17
checkbox input "true"
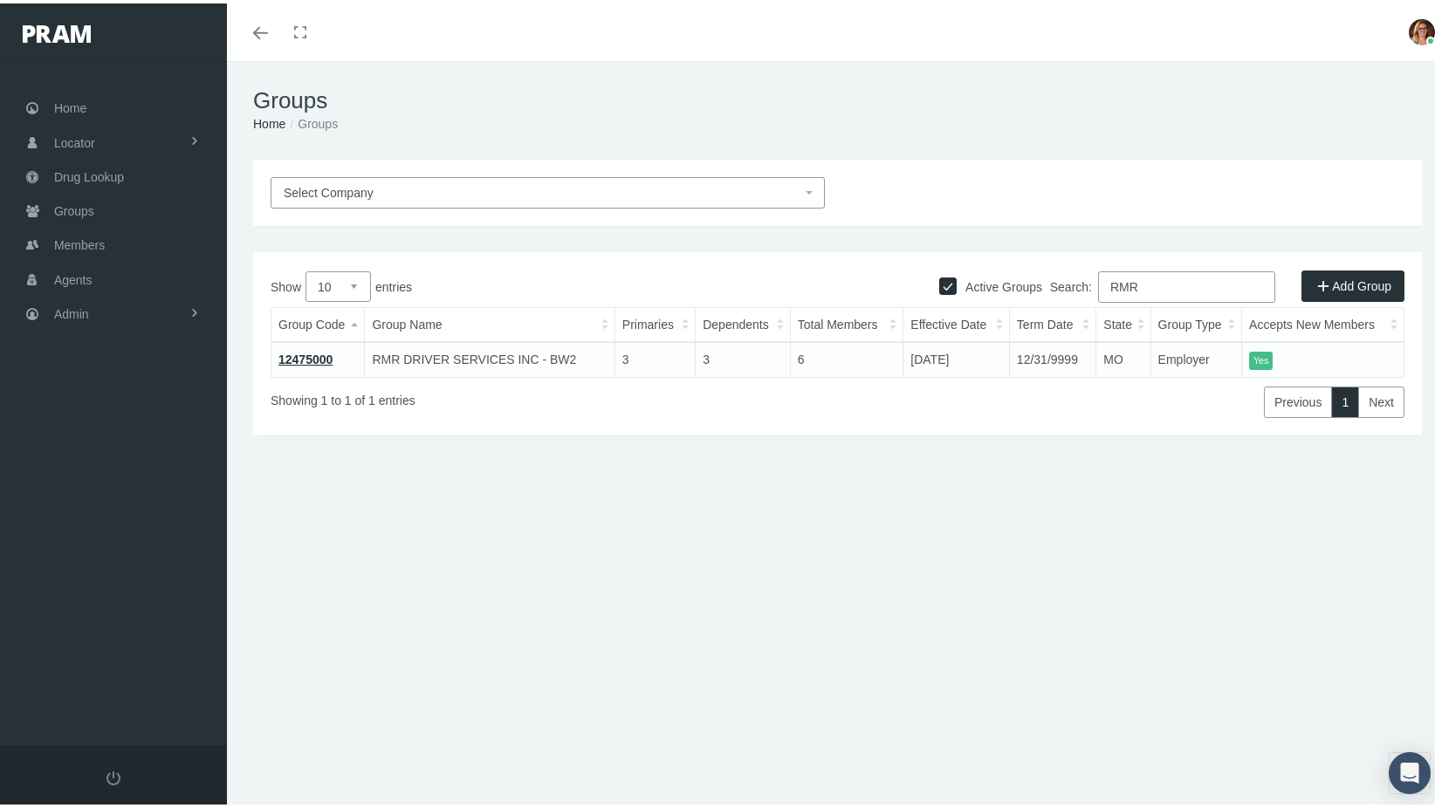
click at [320, 352] on link "12475000" at bounding box center [305, 356] width 54 height 14
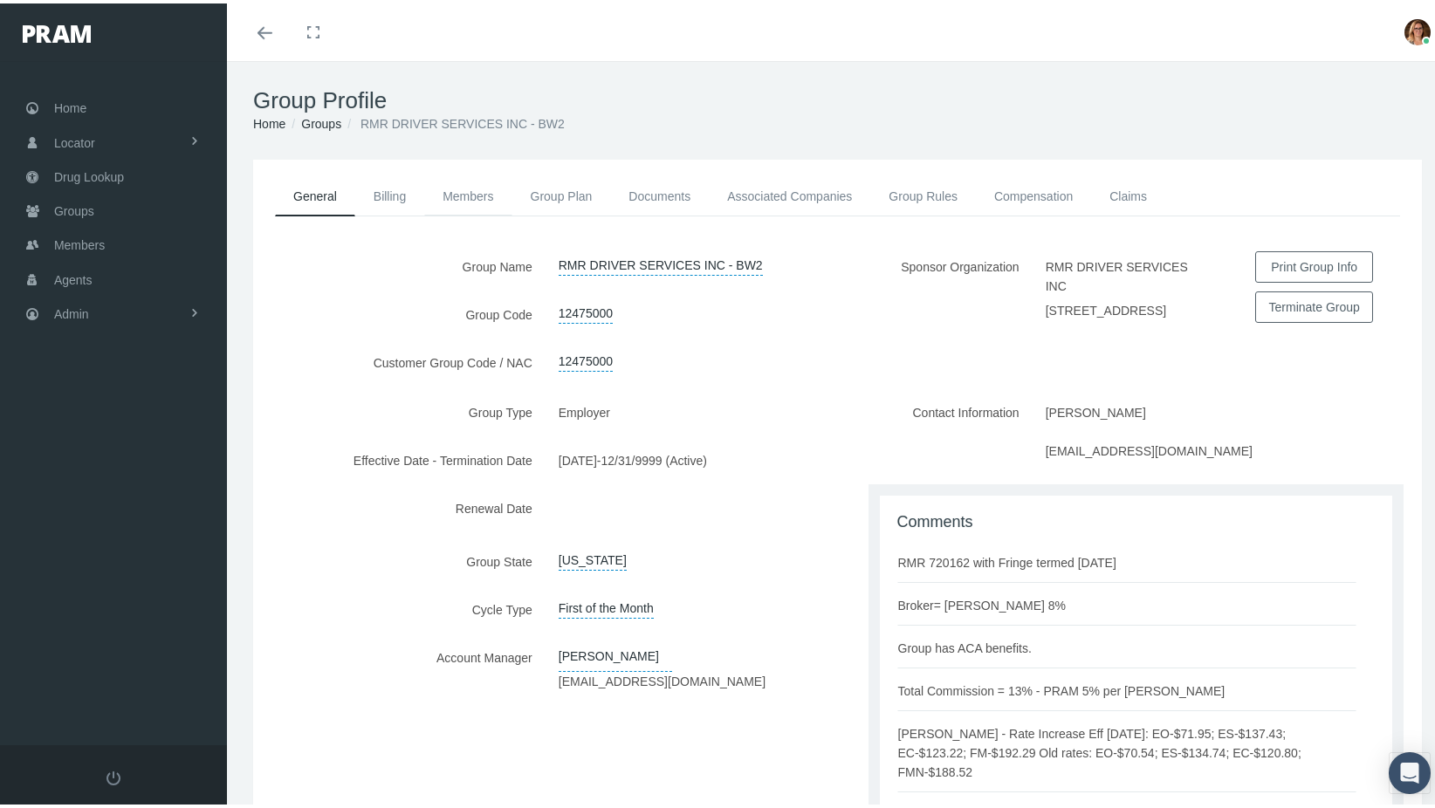
click at [452, 184] on link "Members" at bounding box center [467, 193] width 87 height 38
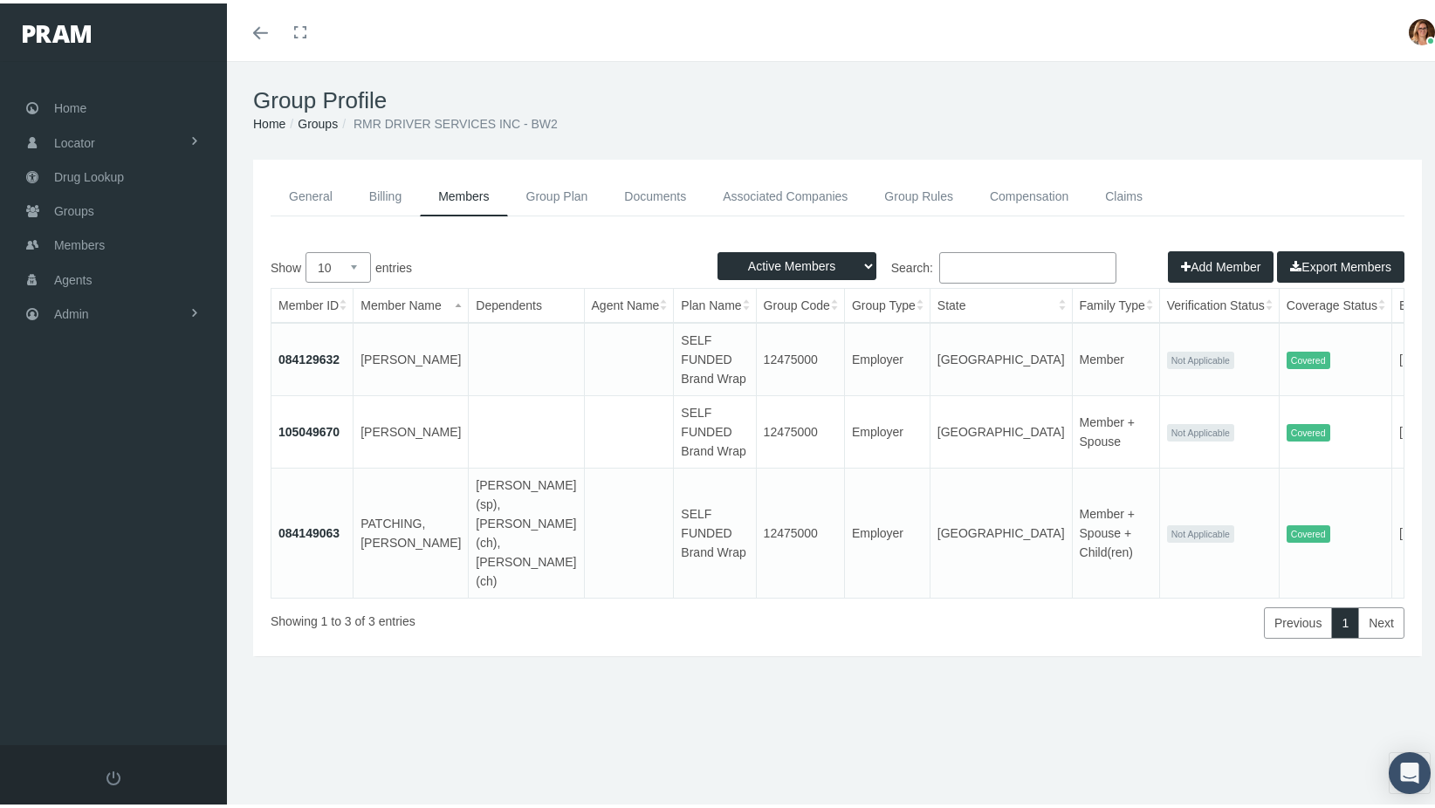
click at [444, 656] on div "General Billing Members Group Plan Documents Associated Companies Enrollment Hi…" at bounding box center [837, 430] width 1221 height 549
click at [363, 201] on link "Billing" at bounding box center [385, 193] width 69 height 39
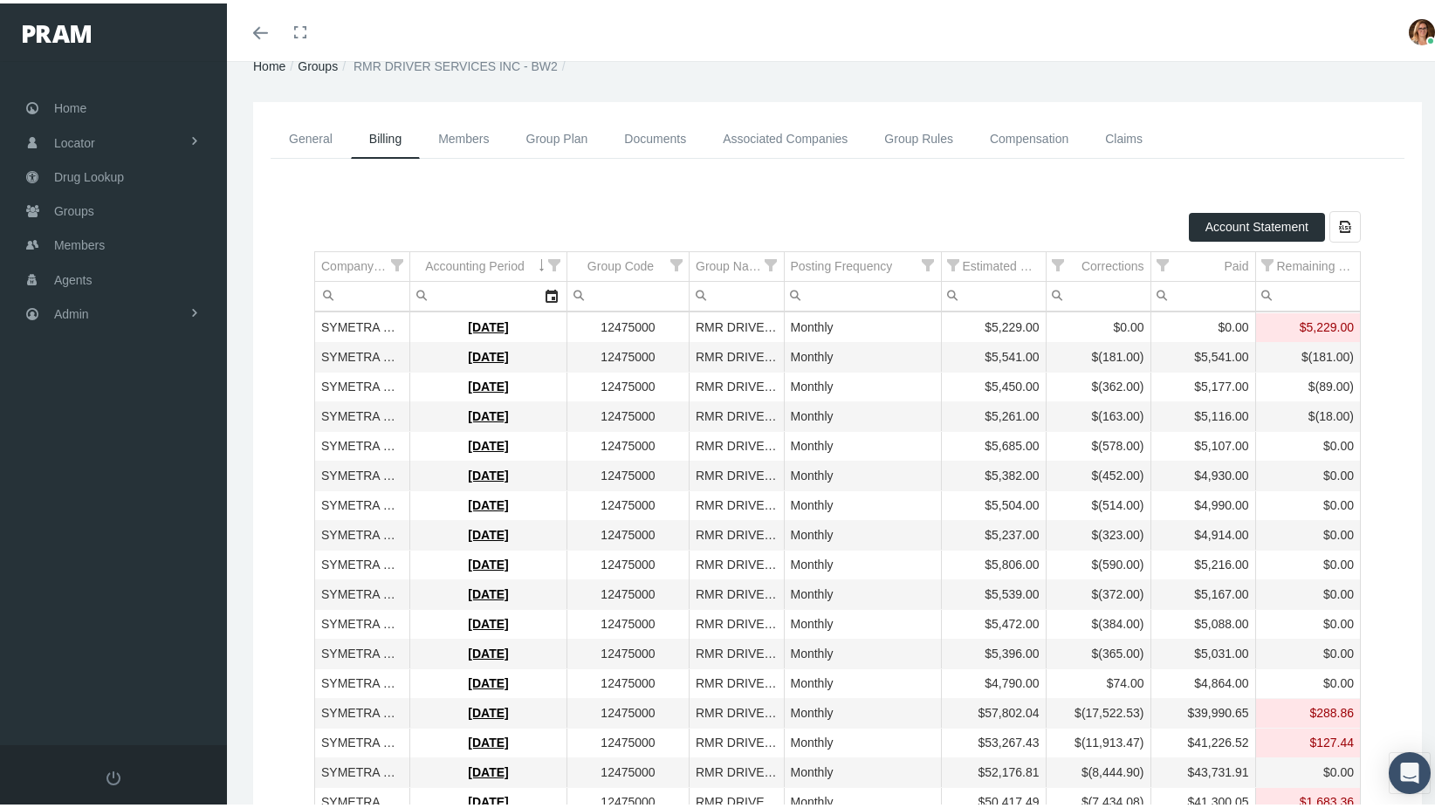
scroll to position [87, 0]
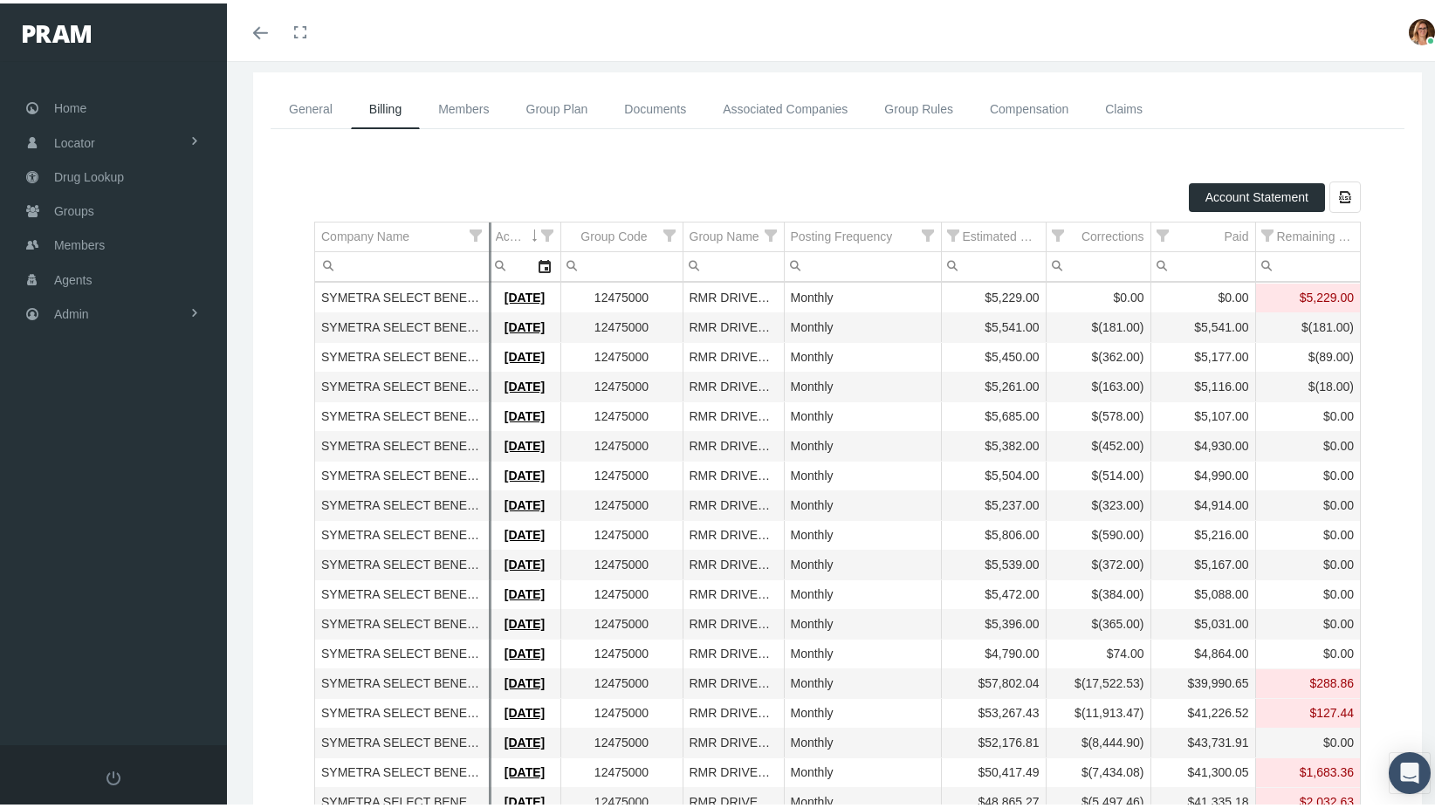
drag, startPoint x: 404, startPoint y: 233, endPoint x: 490, endPoint y: 277, distance: 96.0
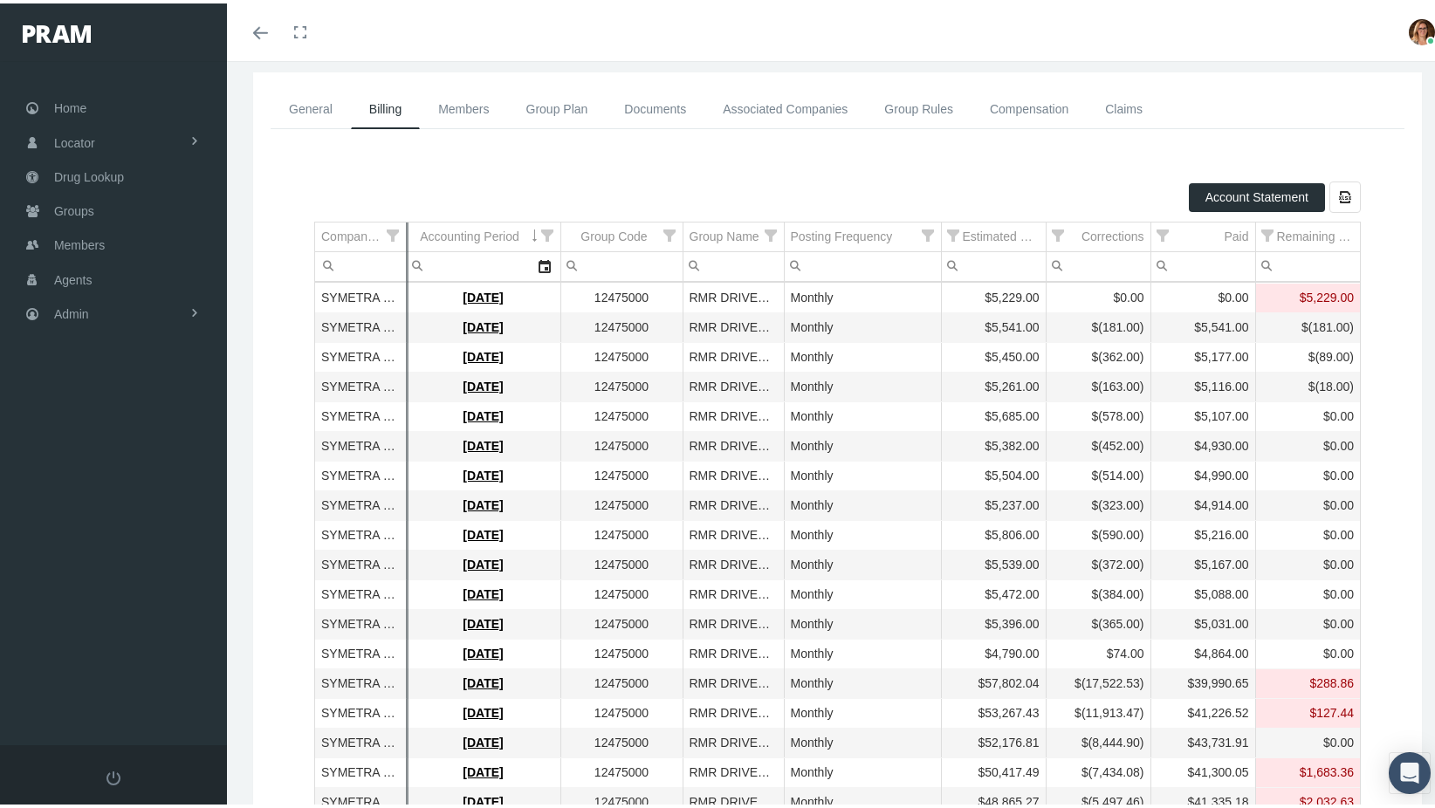
drag, startPoint x: 488, startPoint y: 233, endPoint x: 405, endPoint y: 294, distance: 103.0
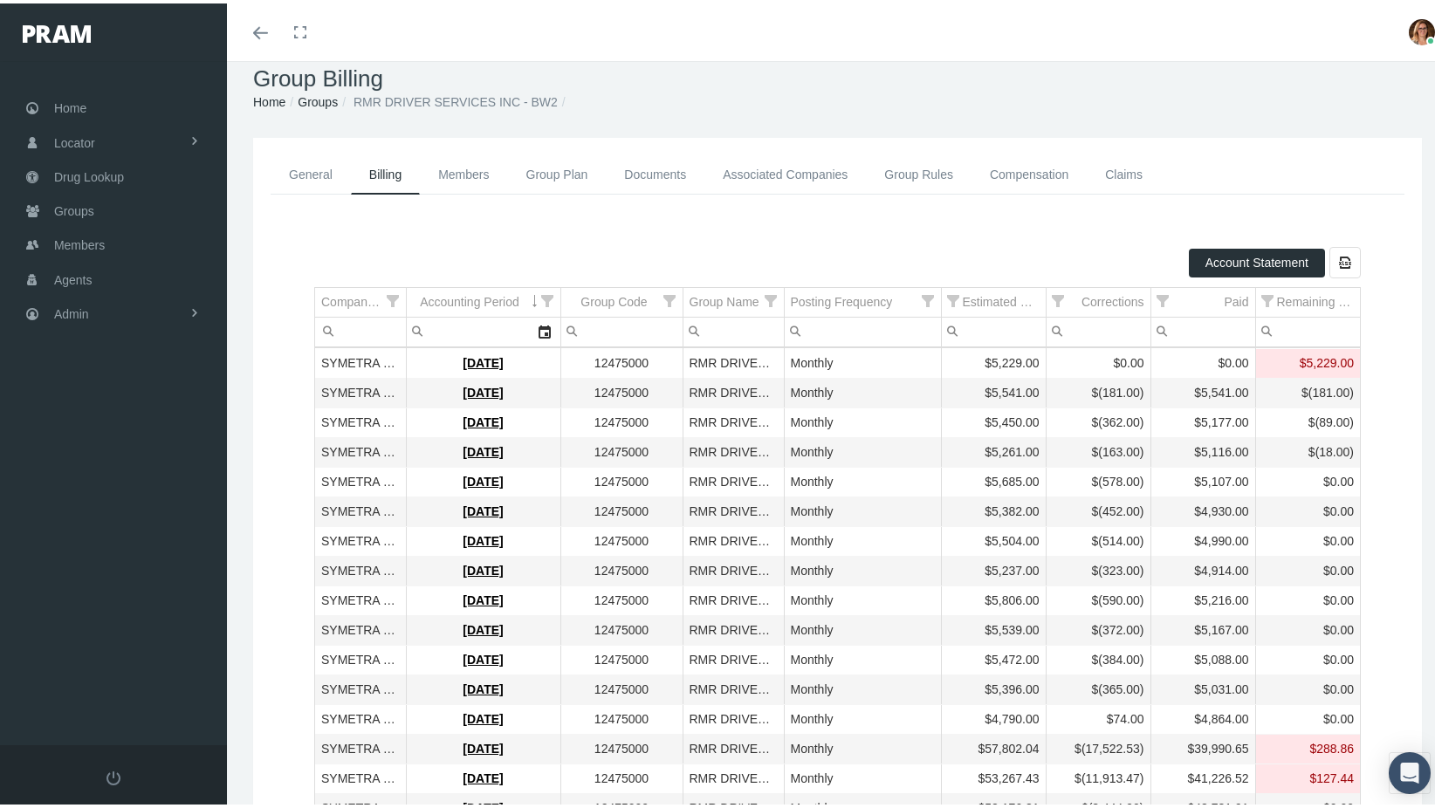
scroll to position [0, 0]
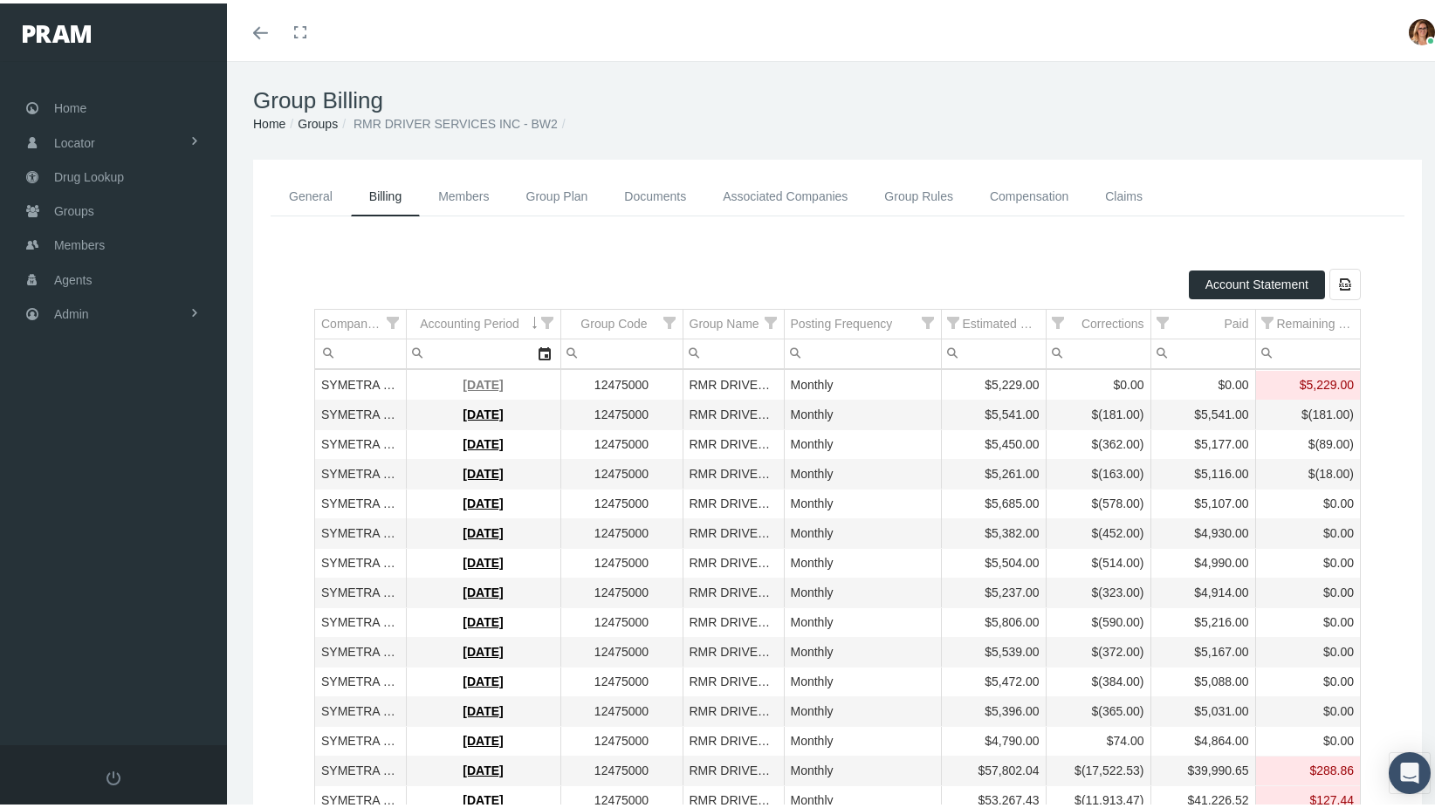
click at [503, 379] on link "October 2025" at bounding box center [483, 381] width 40 height 14
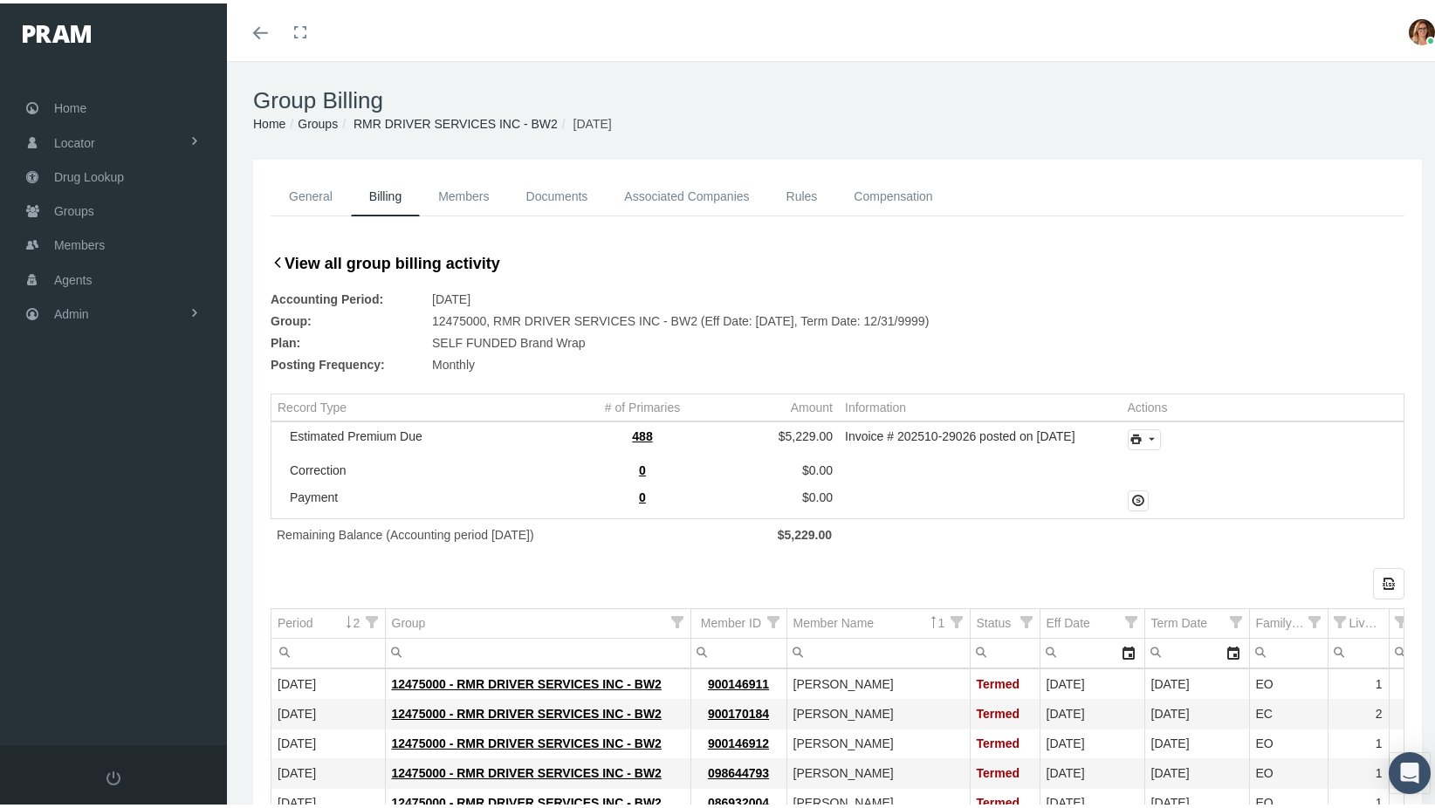
click at [444, 189] on link "Members" at bounding box center [463, 193] width 87 height 39
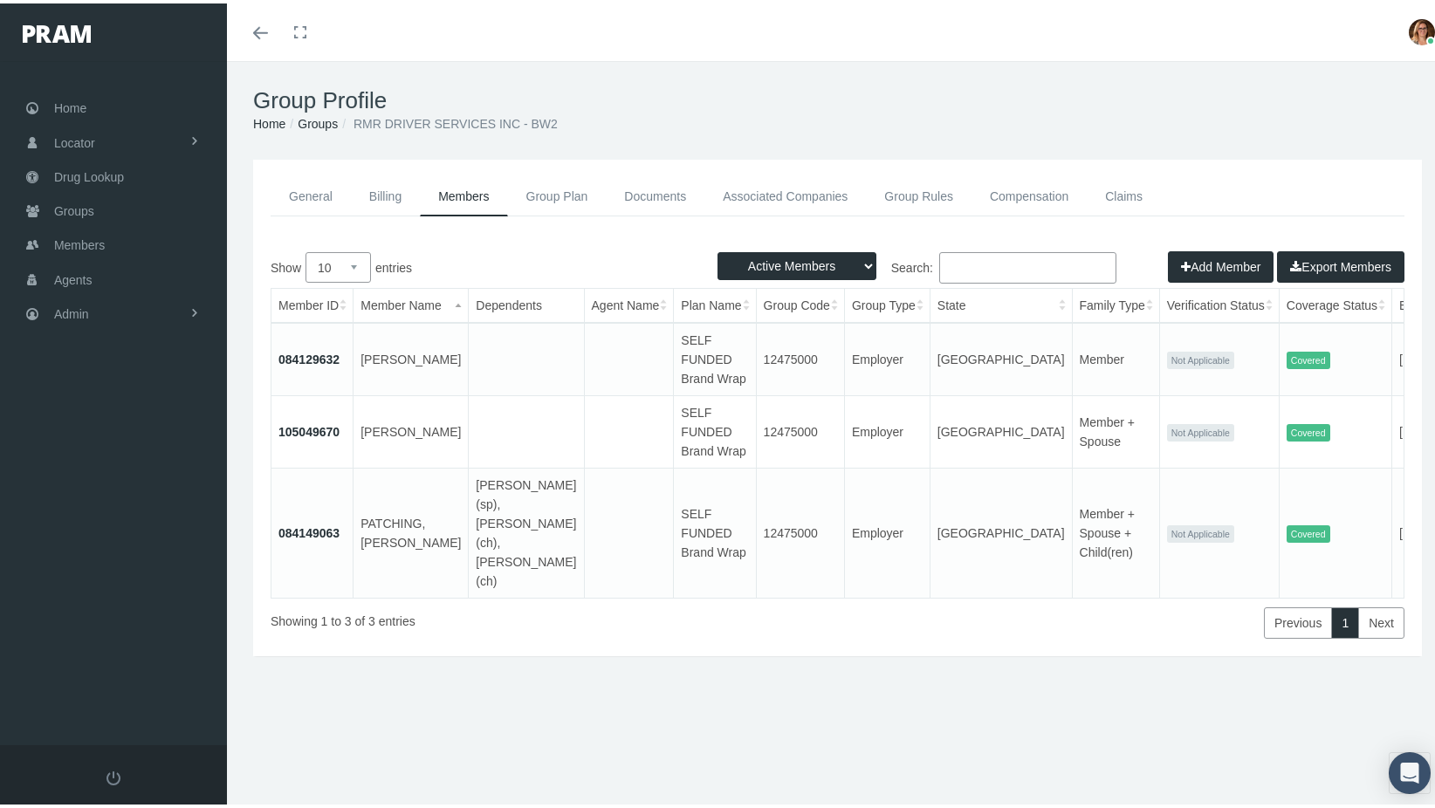
click at [363, 264] on select "10 25 50 100" at bounding box center [337, 264] width 65 height 31
select select "100"
click at [305, 249] on select "10 25 50 100" at bounding box center [337, 264] width 65 height 31
click at [330, 115] on link "Groups" at bounding box center [318, 120] width 40 height 14
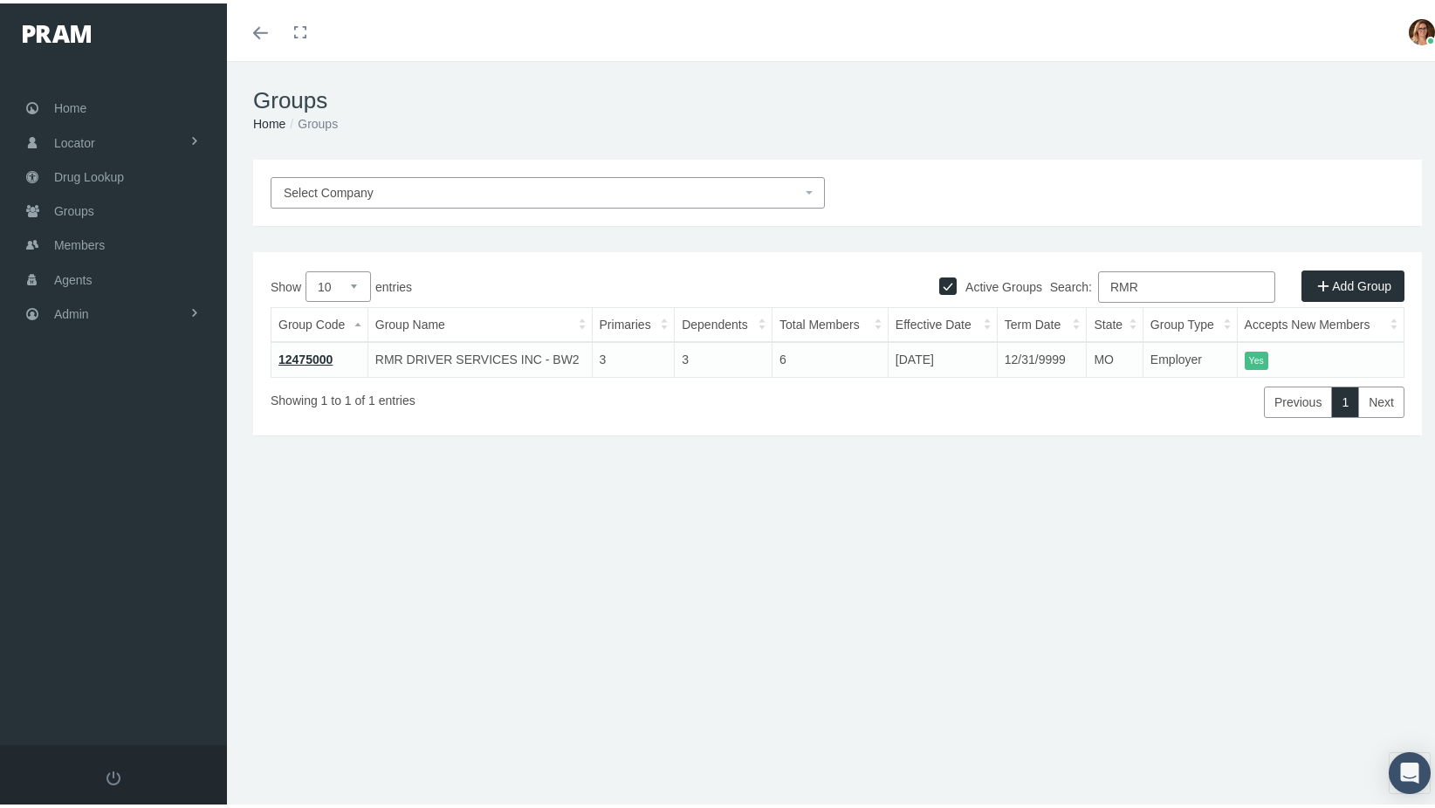
click at [302, 351] on link "12475000" at bounding box center [305, 356] width 54 height 14
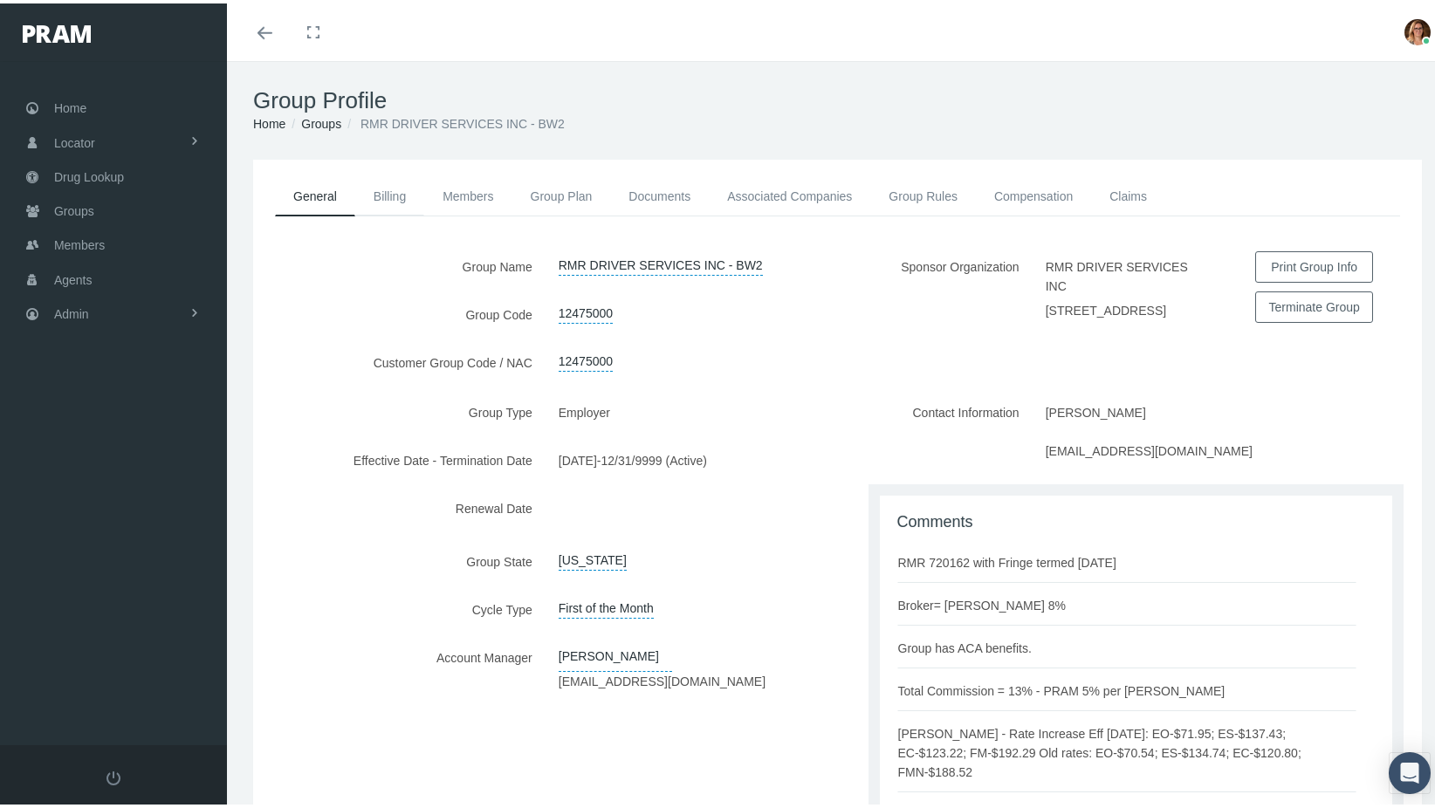
click at [381, 195] on link "Billing" at bounding box center [389, 193] width 69 height 38
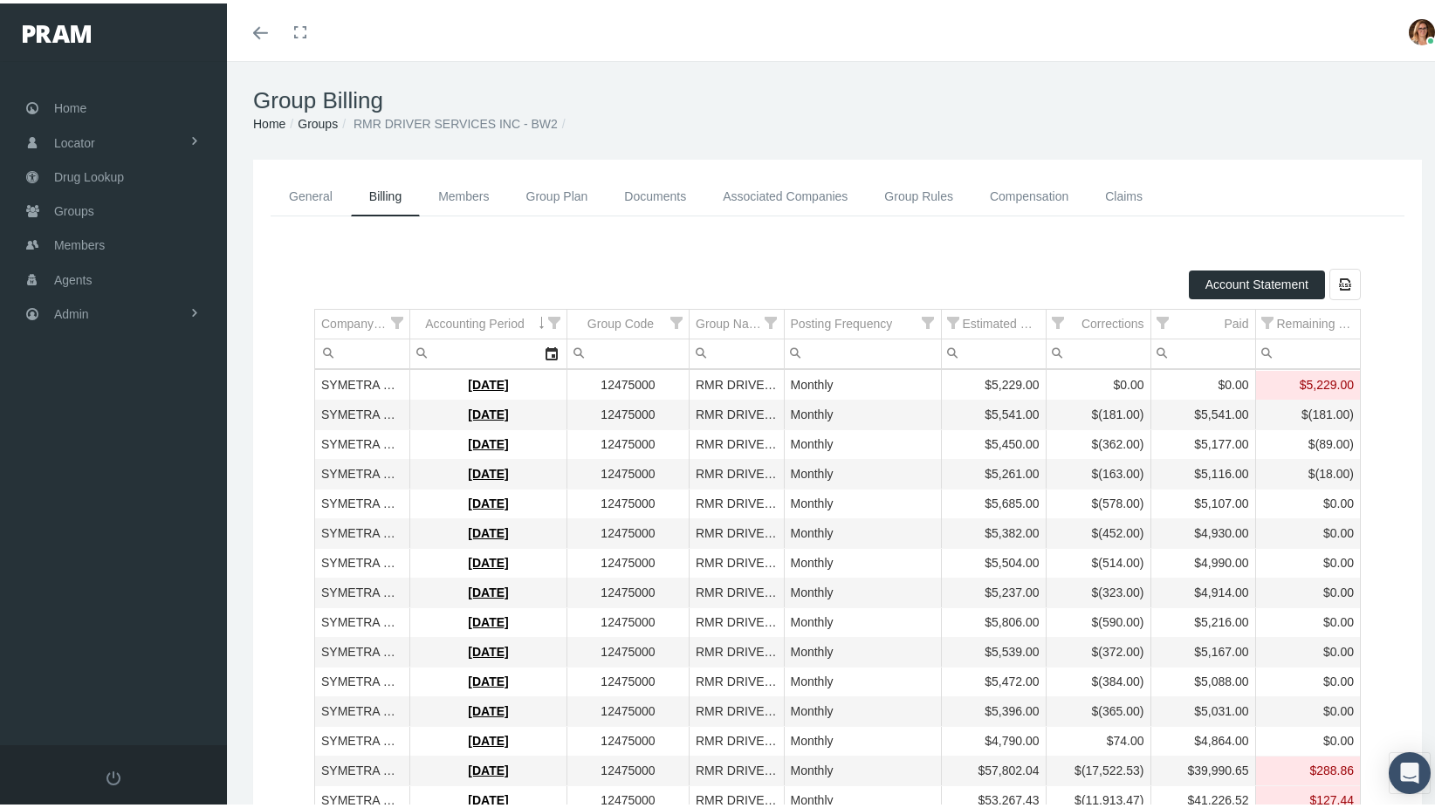
click at [466, 191] on link "Members" at bounding box center [463, 193] width 87 height 39
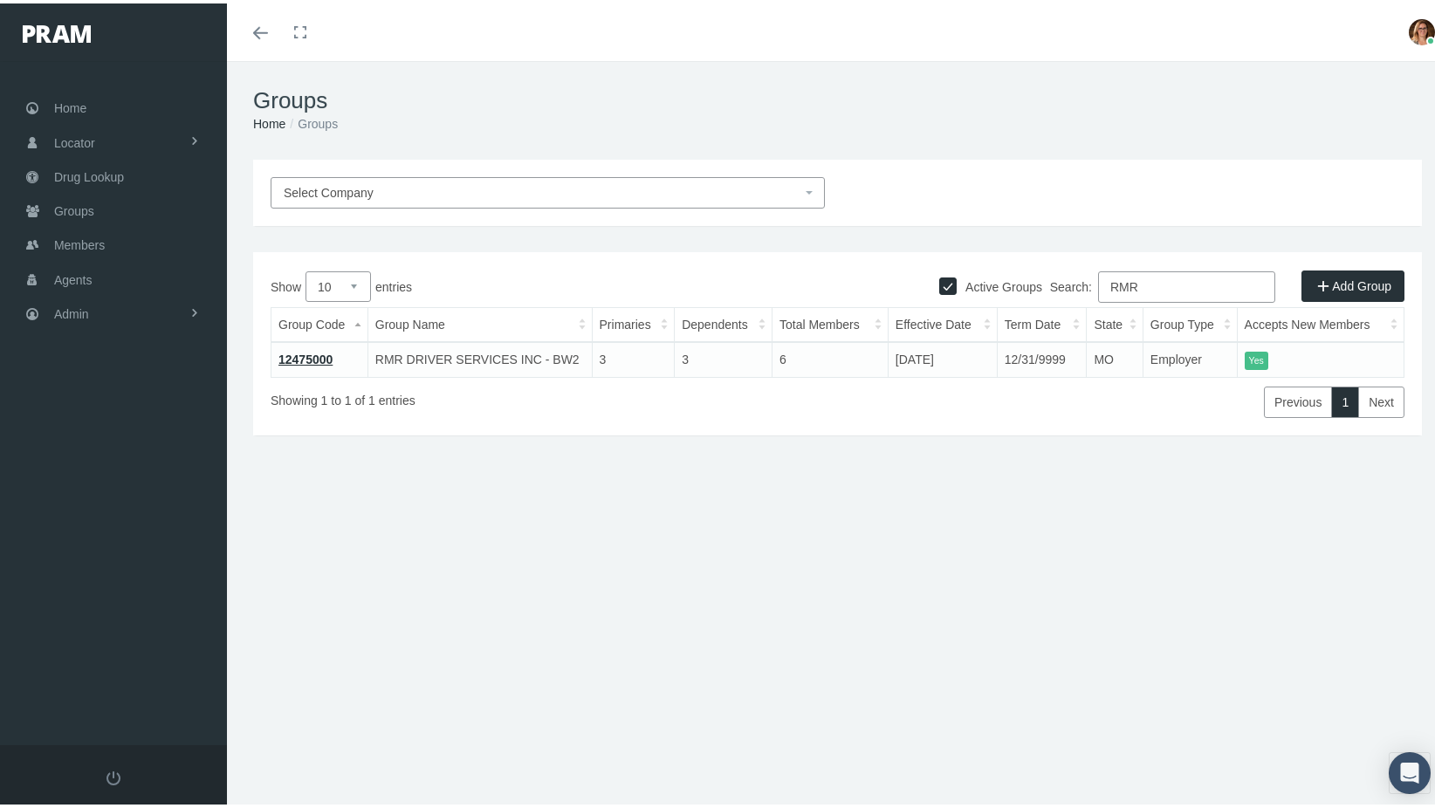
click at [311, 360] on link "12475000" at bounding box center [305, 356] width 54 height 14
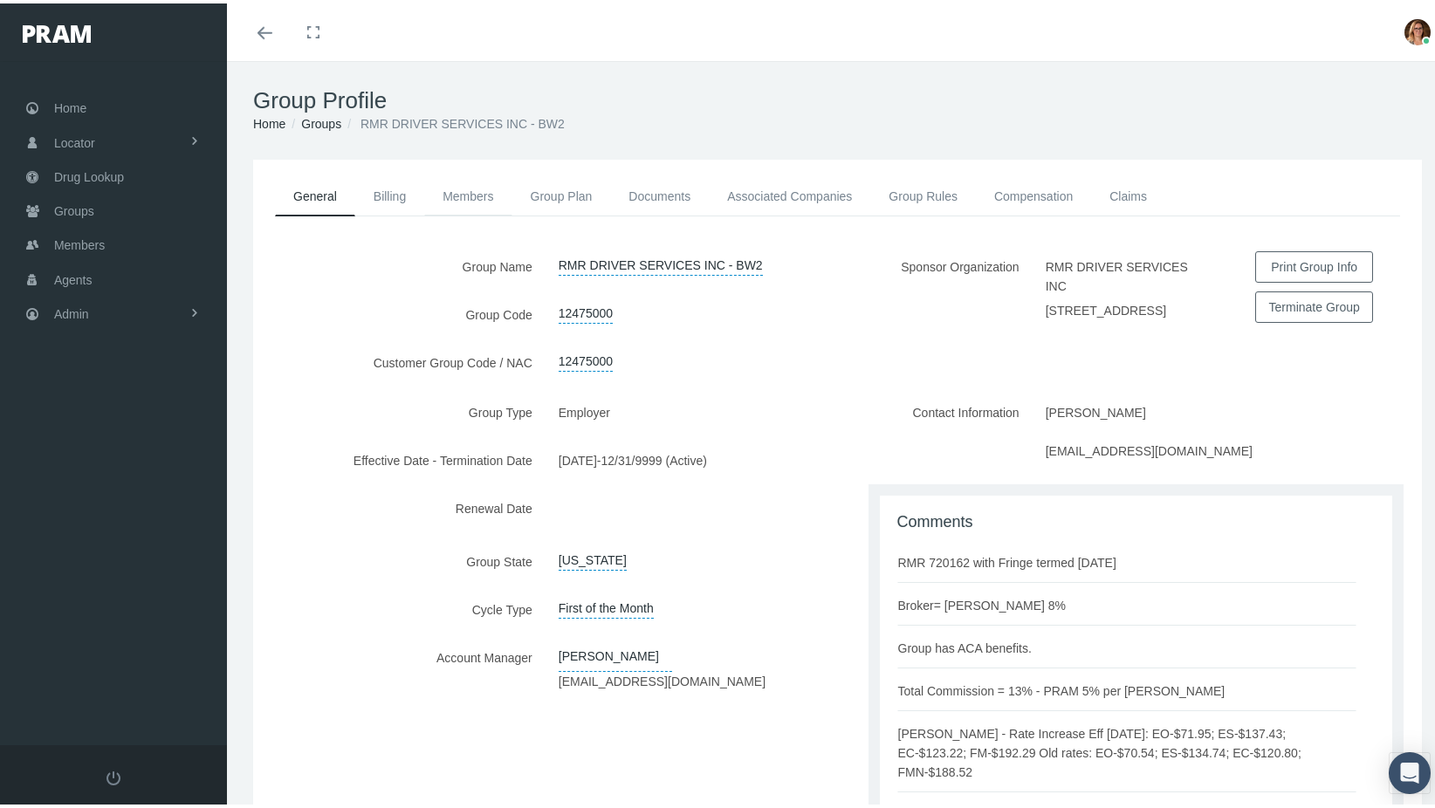
drag, startPoint x: 453, startPoint y: 192, endPoint x: 502, endPoint y: 240, distance: 68.5
click at [453, 194] on link "Members" at bounding box center [467, 193] width 87 height 38
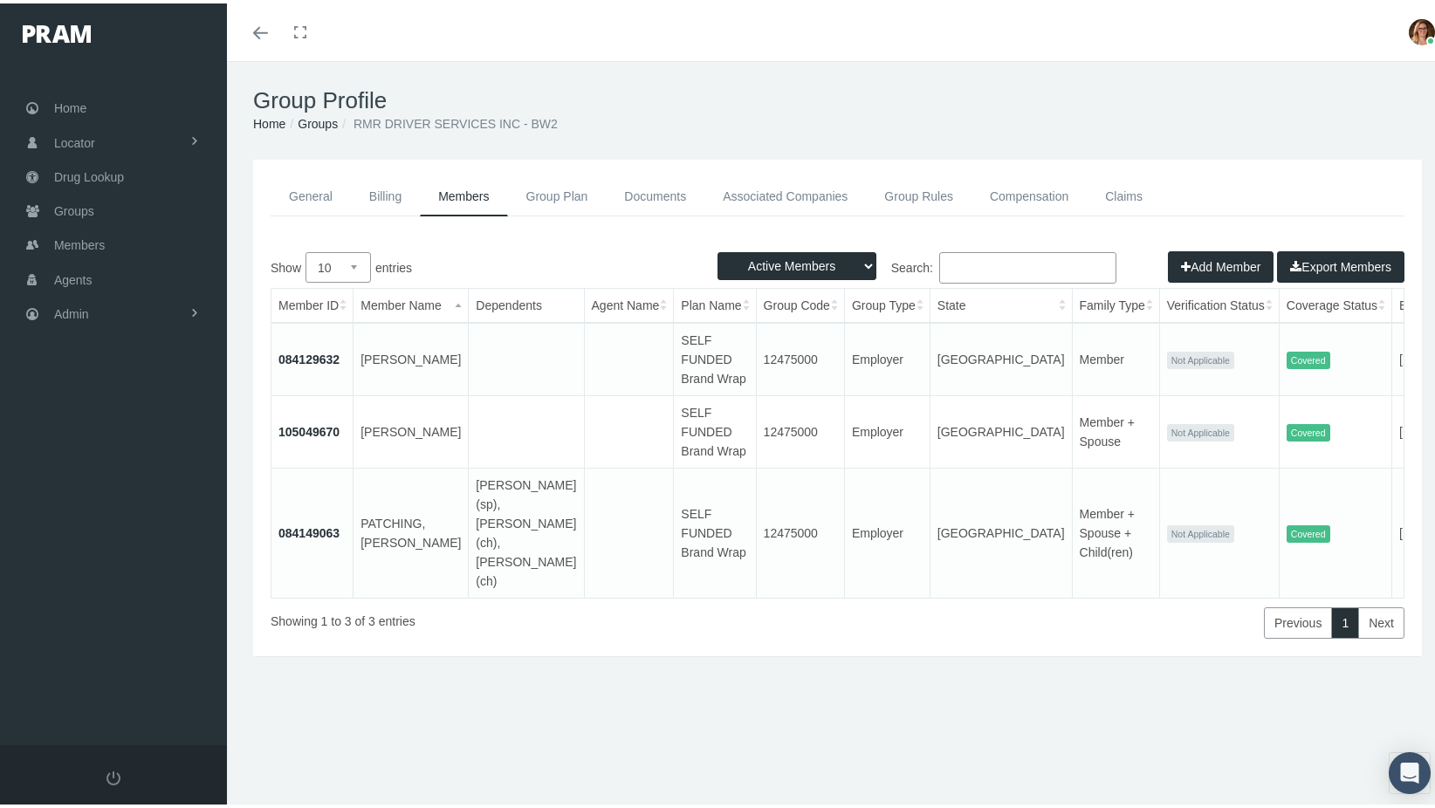
click at [854, 260] on select "Active Members Terminated Members Active & Terminated" at bounding box center [796, 263] width 159 height 28
select select "2"
click at [717, 249] on select "Active Members Terminated Members Active & Terminated" at bounding box center [796, 263] width 159 height 28
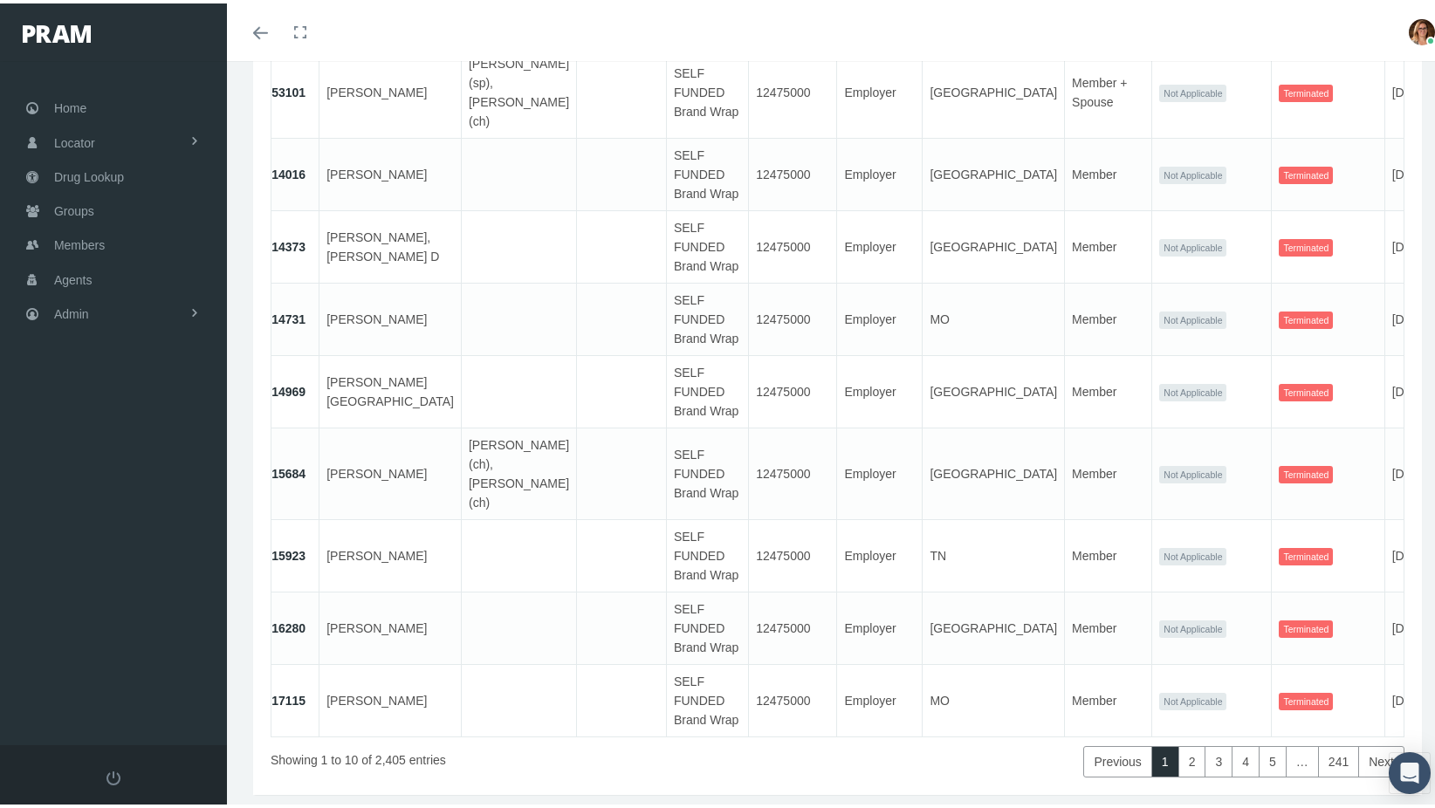
scroll to position [0, 46]
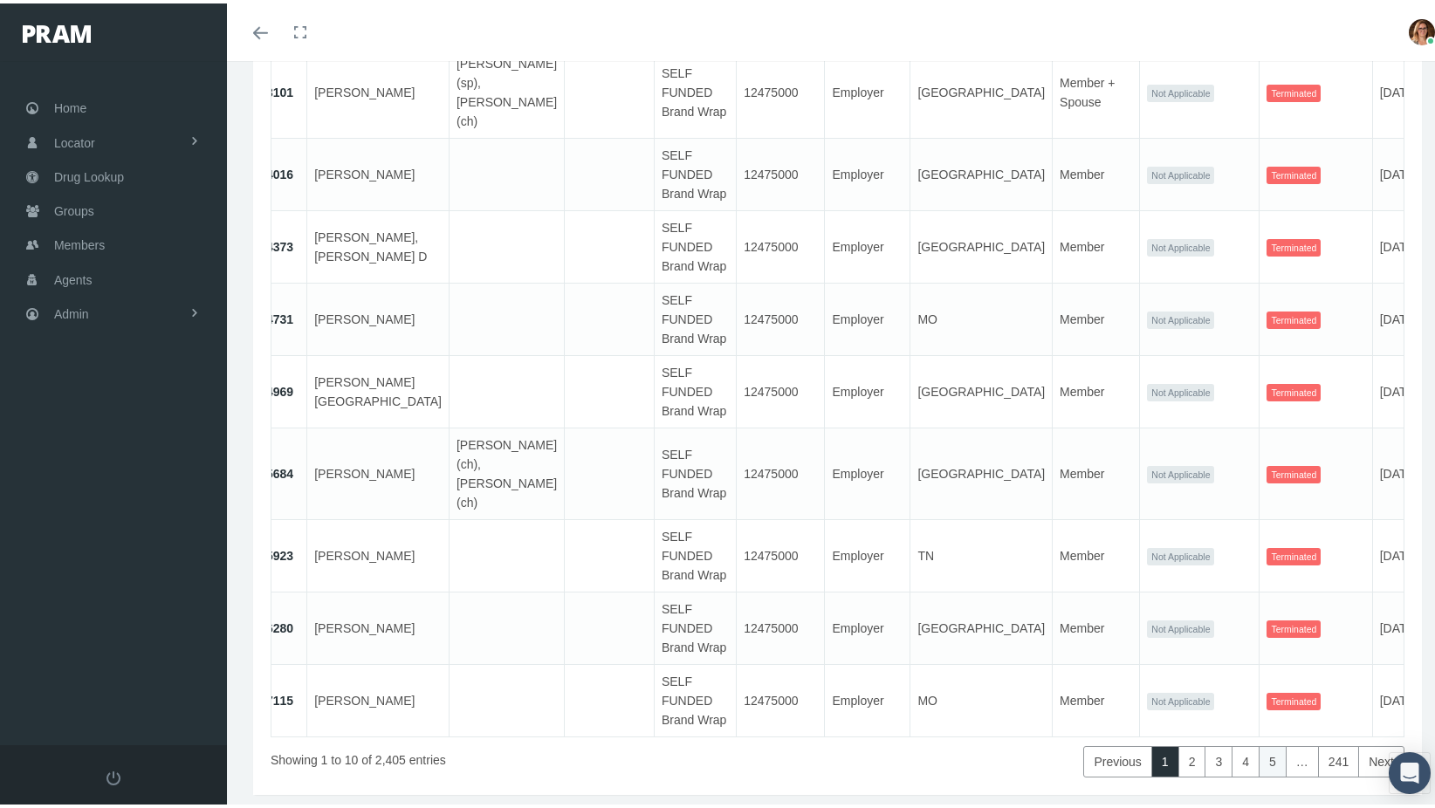
click at [1259, 743] on link "5" at bounding box center [1272, 758] width 28 height 31
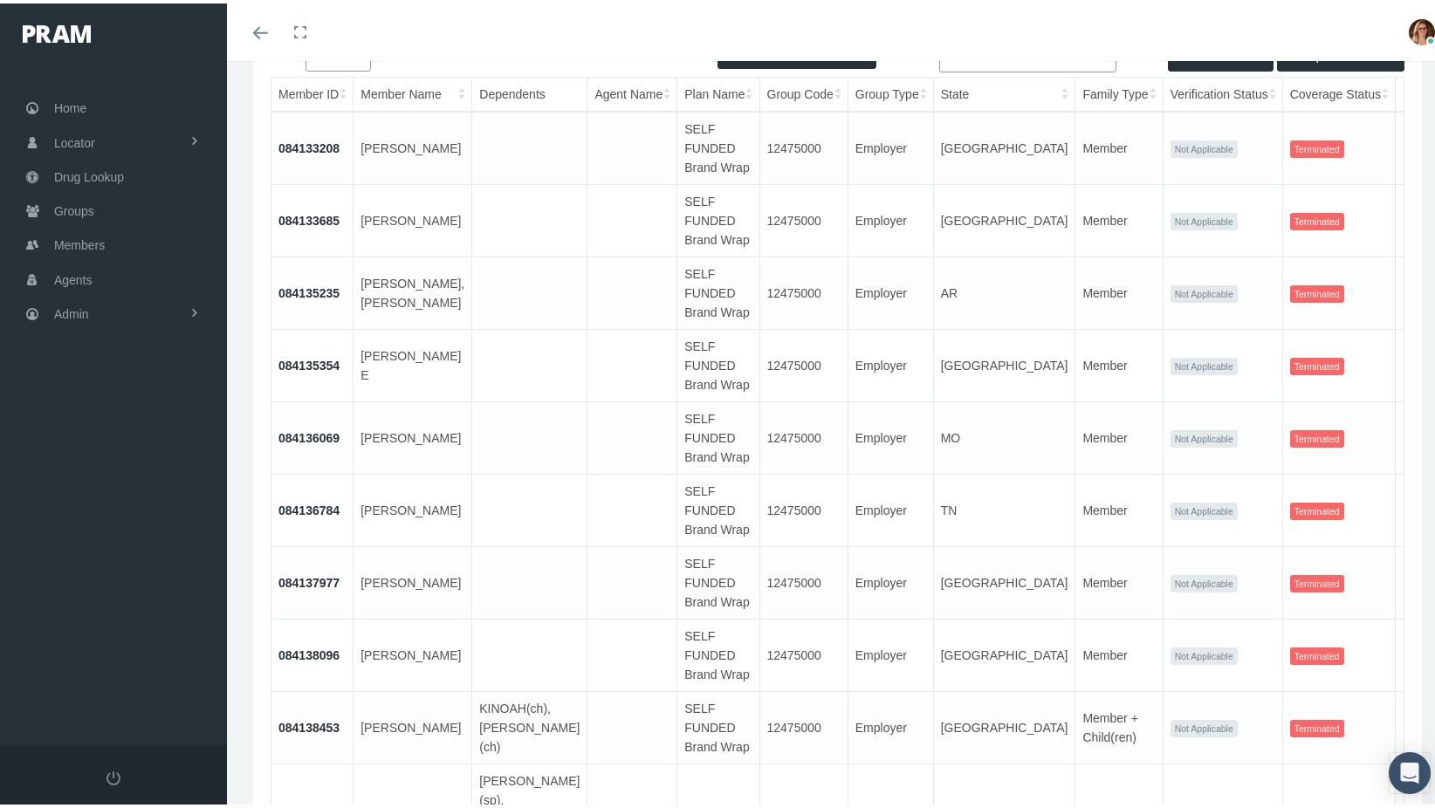
scroll to position [0, 0]
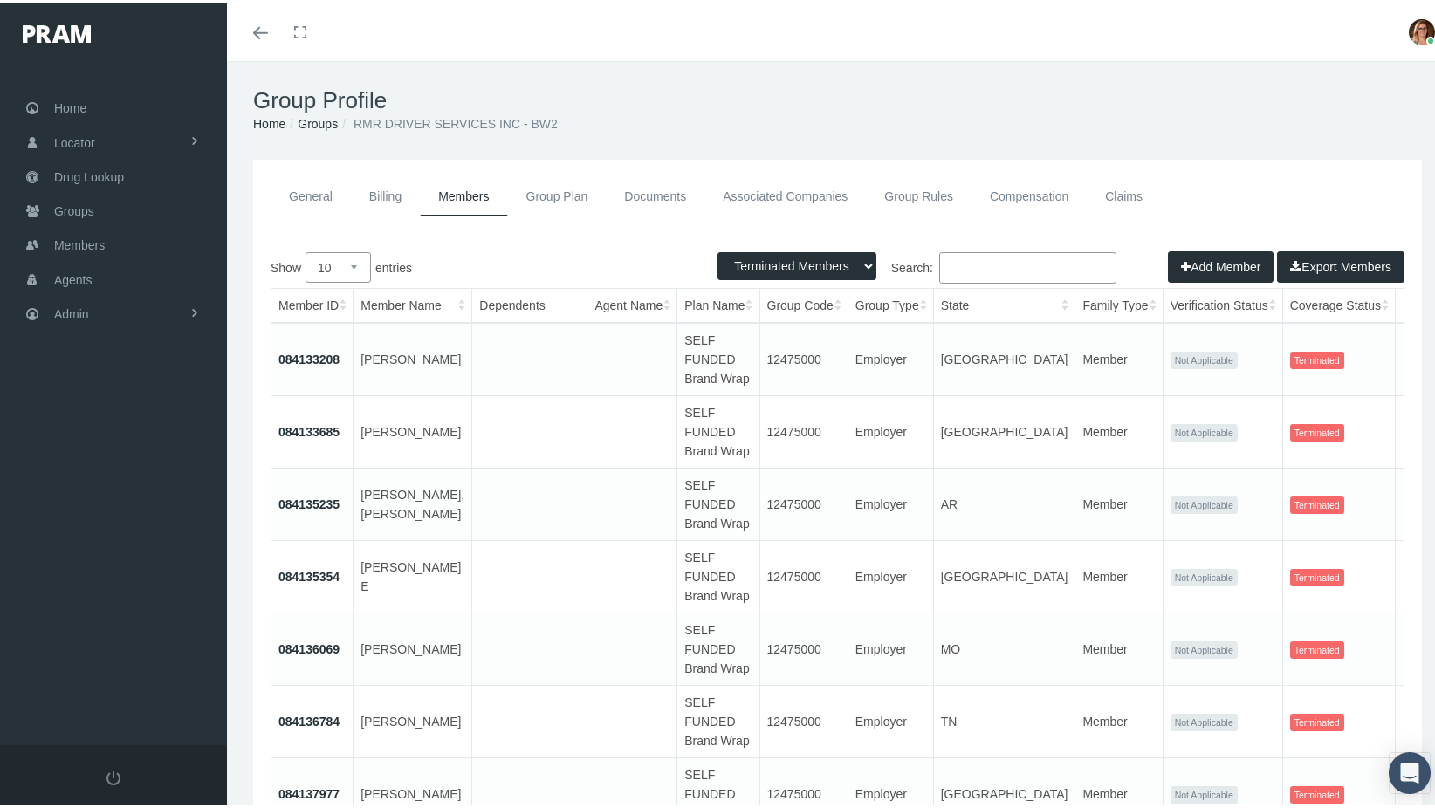
click at [664, 191] on link "Documents" at bounding box center [655, 193] width 99 height 39
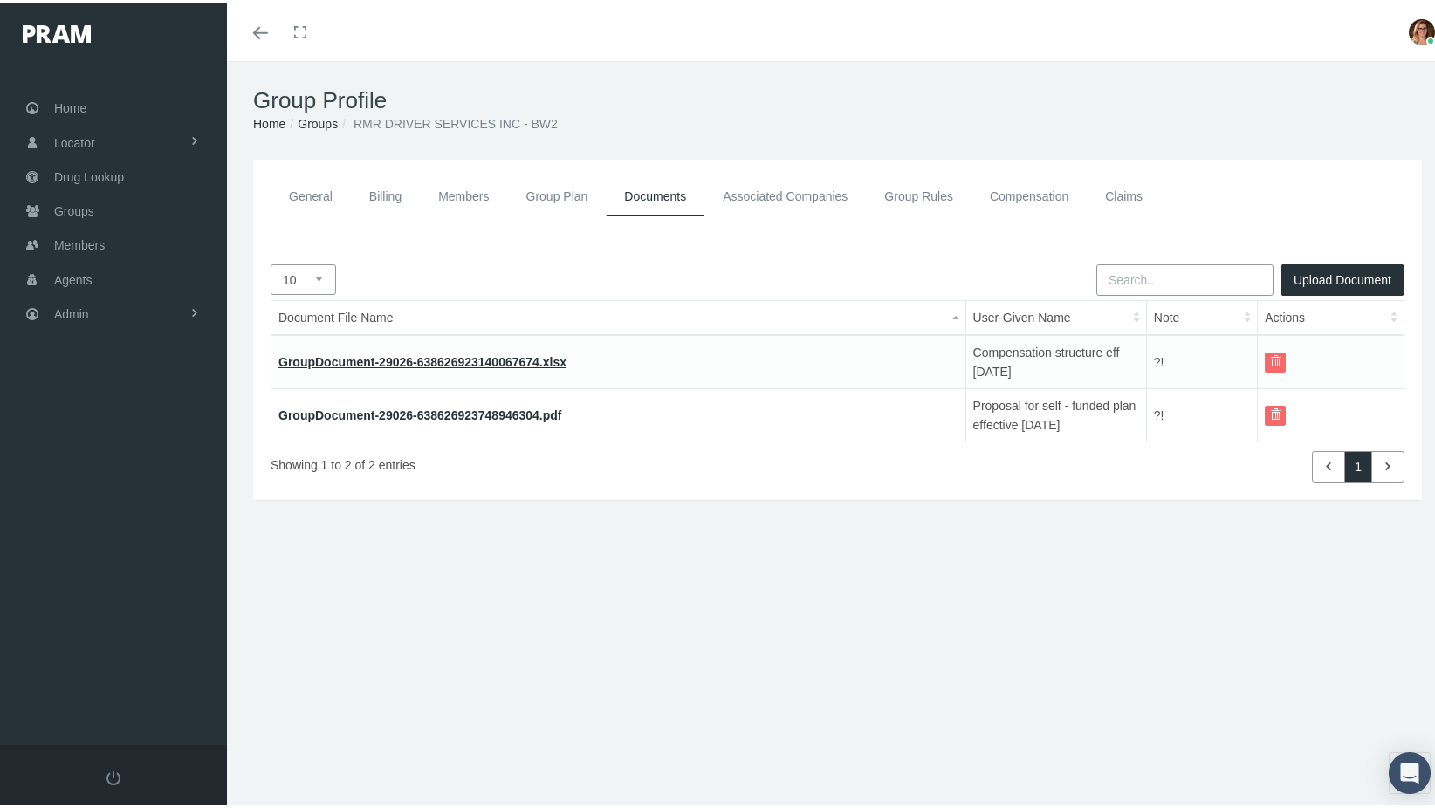
click at [320, 193] on link "General" at bounding box center [311, 193] width 80 height 39
